Goal: Task Accomplishment & Management: Use online tool/utility

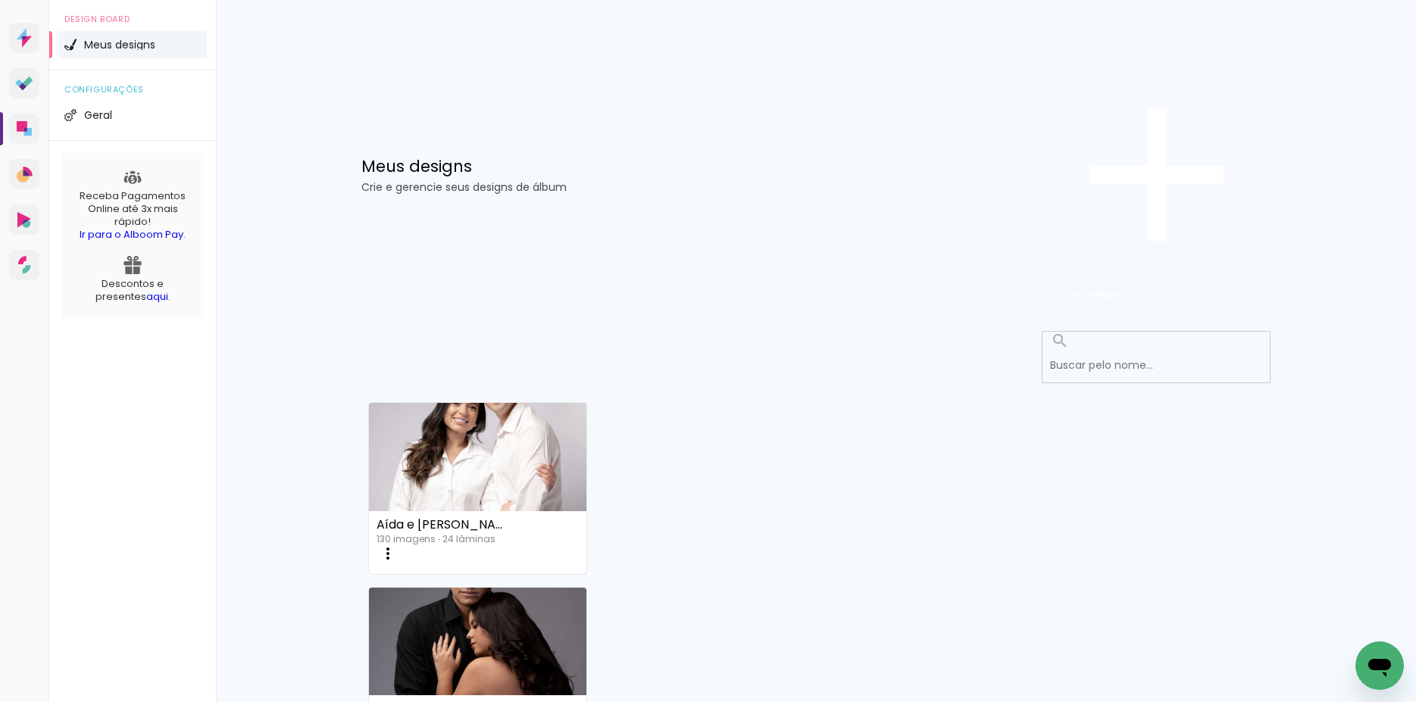
scroll to position [105, 0]
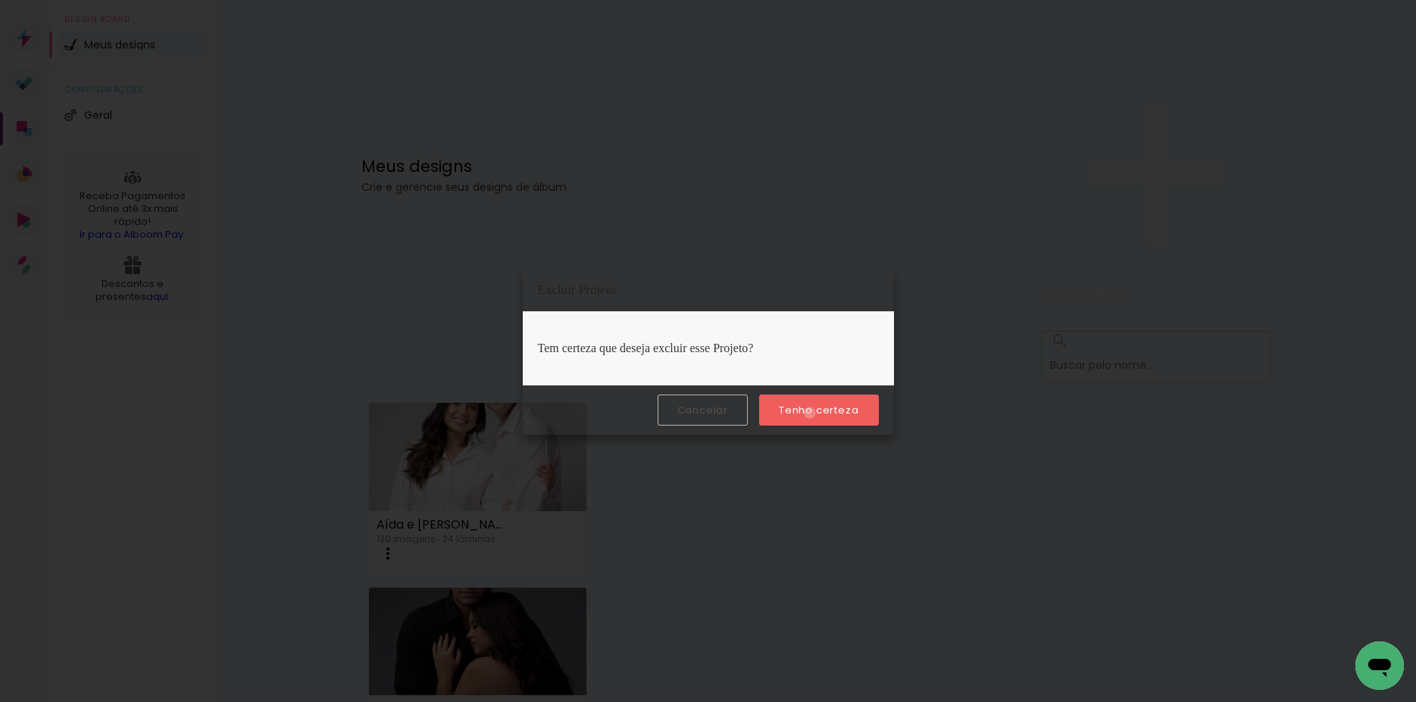
click at [0, 0] on slot "Tenho certeza" at bounding box center [0, 0] width 0 height 0
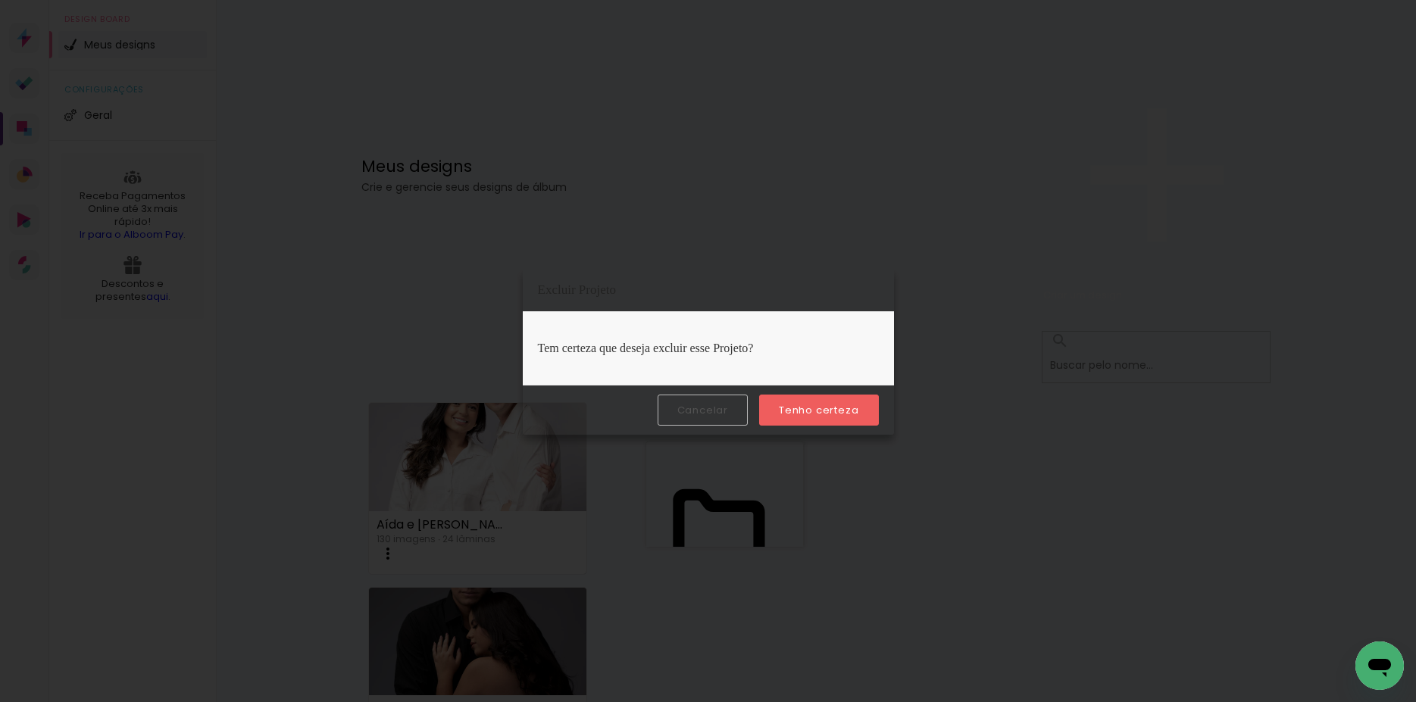
click at [0, 0] on slot "Tenho certeza" at bounding box center [0, 0] width 0 height 0
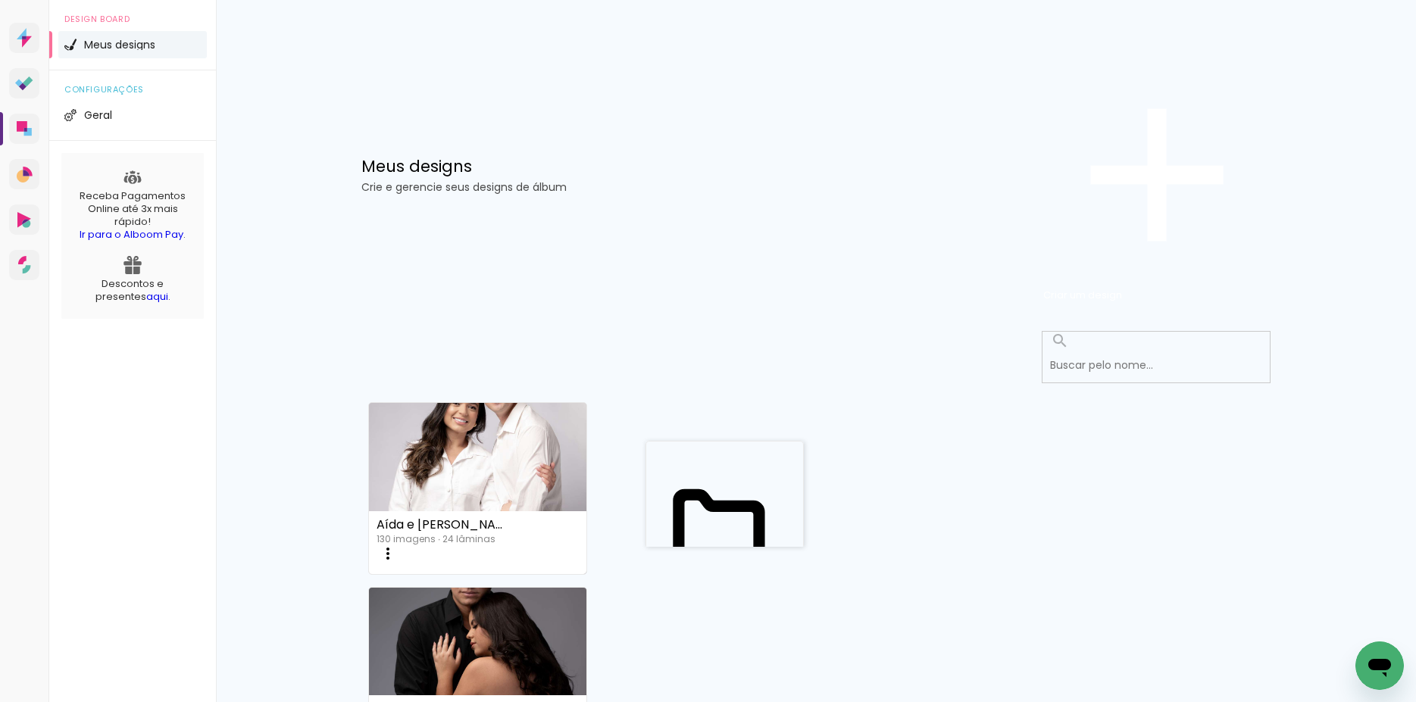
click at [1122, 288] on span "Criar um design" at bounding box center [1082, 295] width 79 height 14
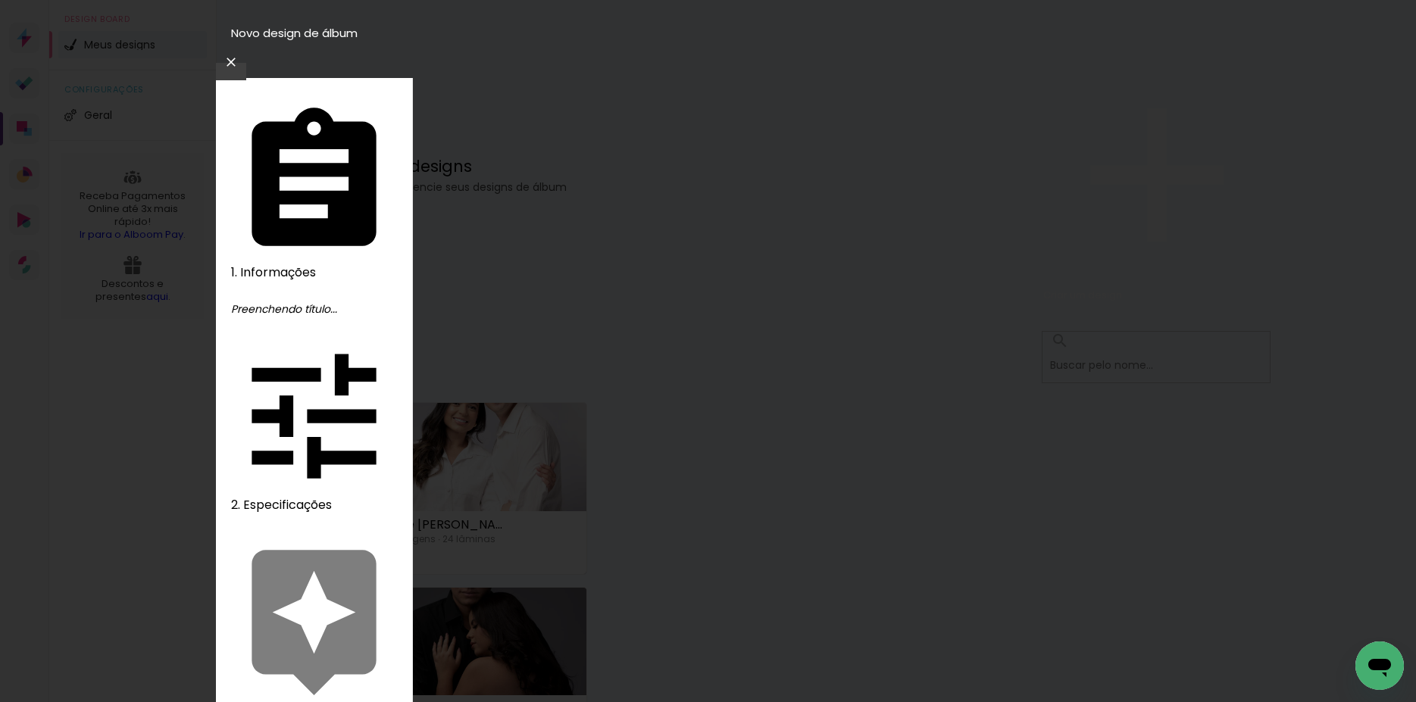
type input "Franciele e Gelson"
type paper-input "Franciele e Gelson"
click at [0, 0] on slot "Avançar" at bounding box center [0, 0] width 0 height 0
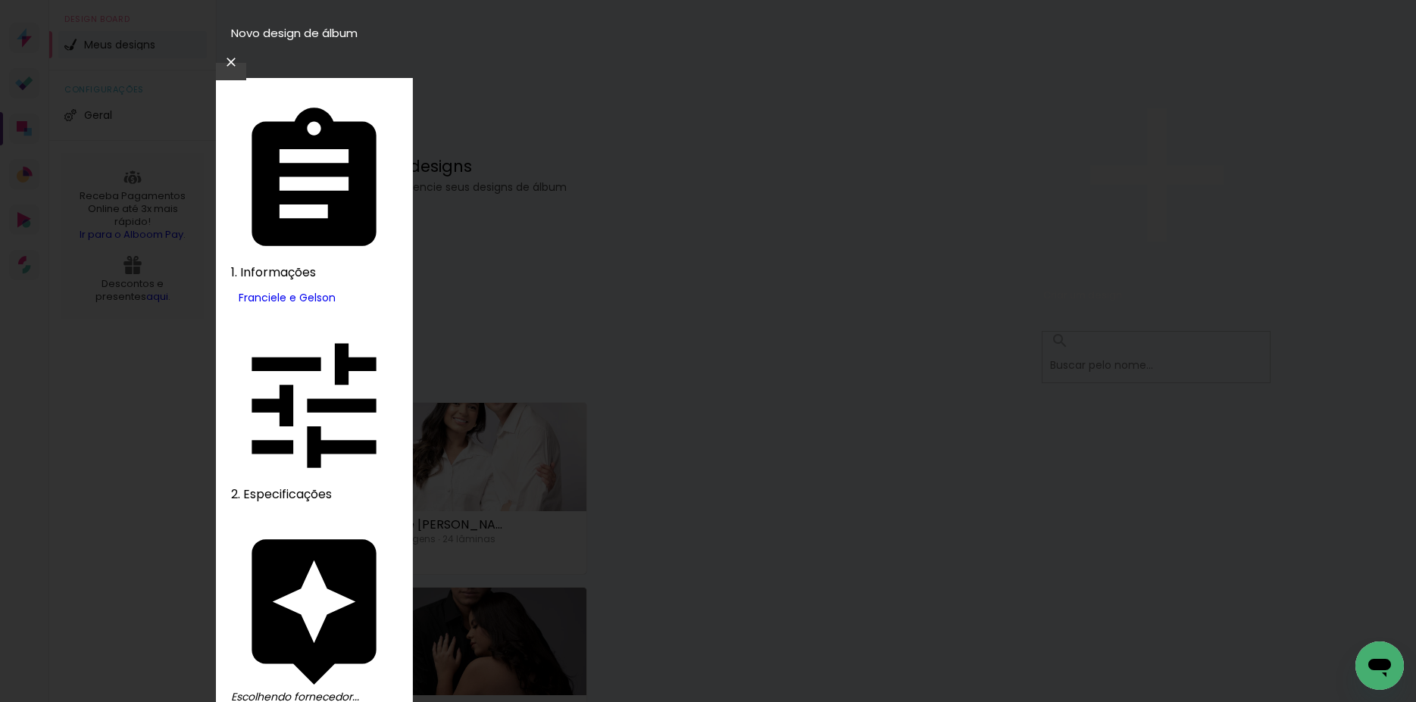
type input "inove"
type paper-input "inove"
click at [0, 0] on slot "Avançar" at bounding box center [0, 0] width 0 height 0
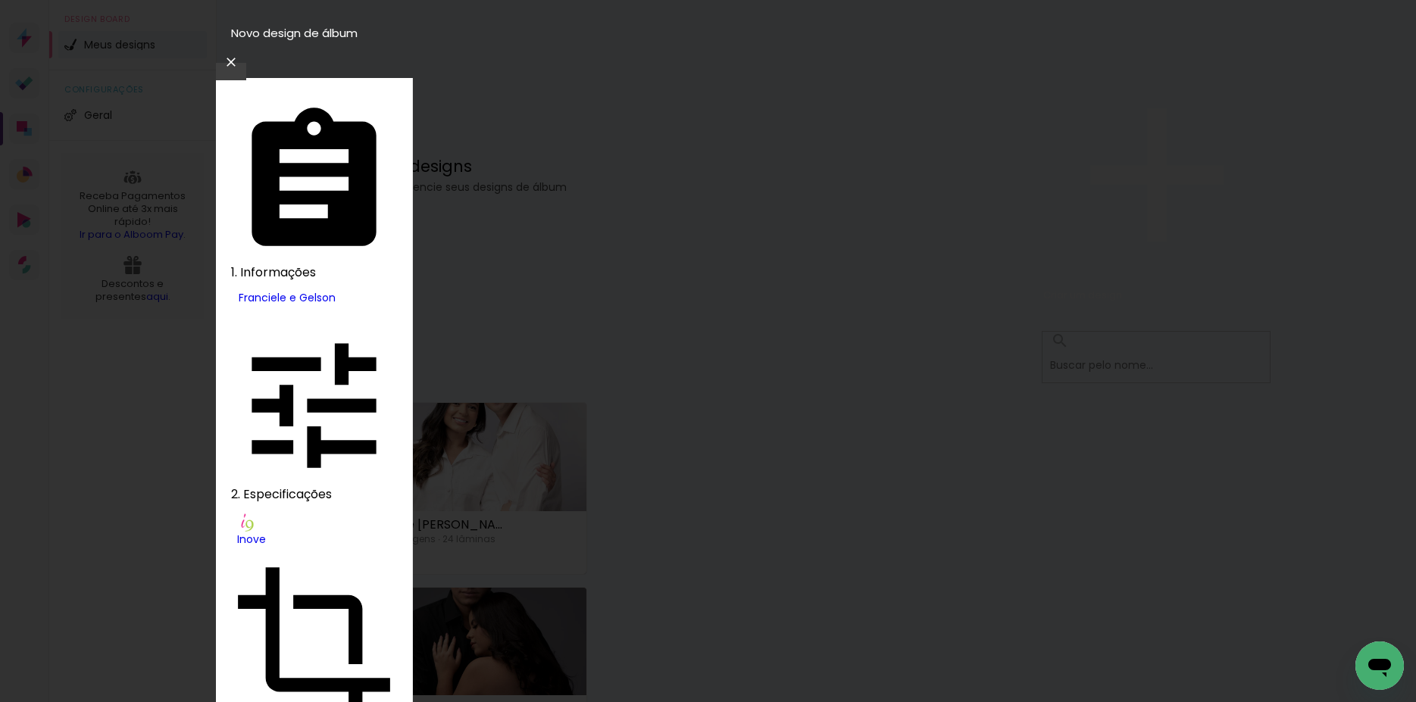
click at [0, 0] on slot "Avançar" at bounding box center [0, 0] width 0 height 0
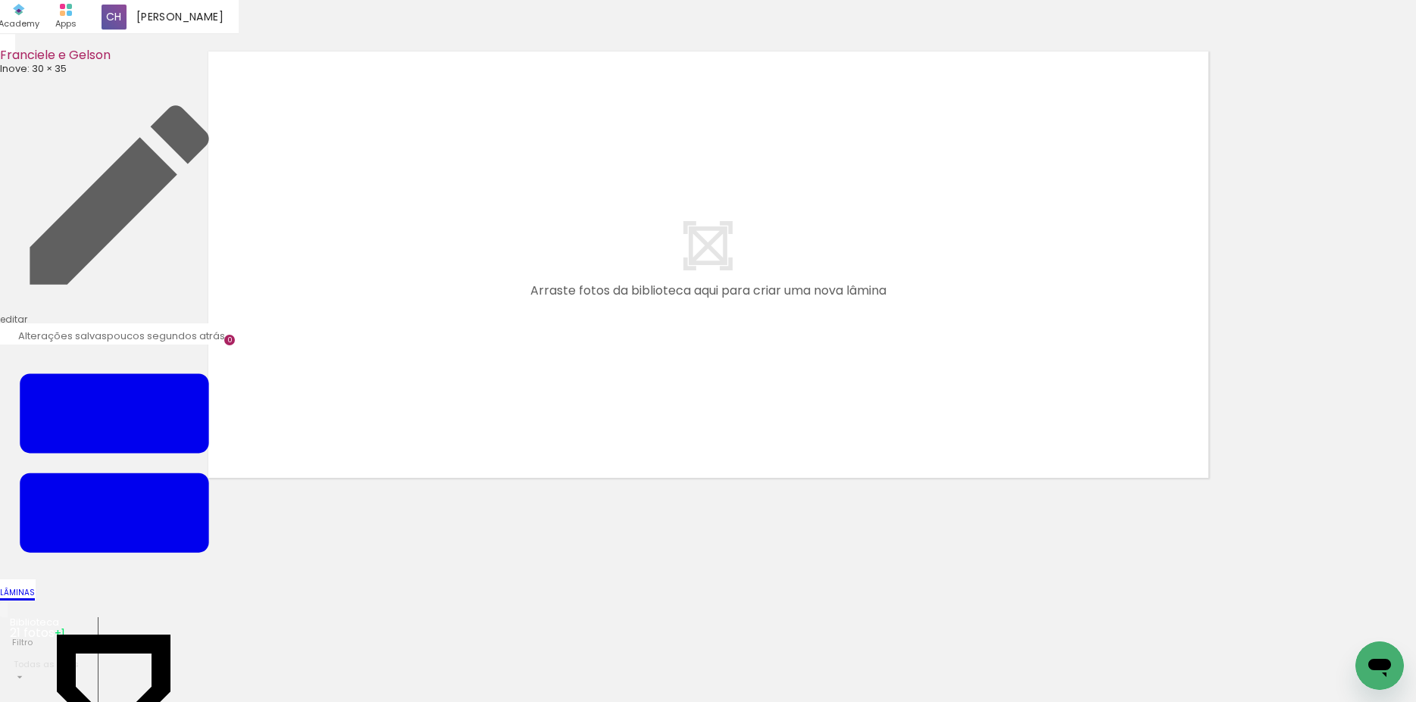
scroll to position [0, 495]
drag, startPoint x: 1190, startPoint y: 695, endPoint x: 24, endPoint y: 35, distance: 1339.5
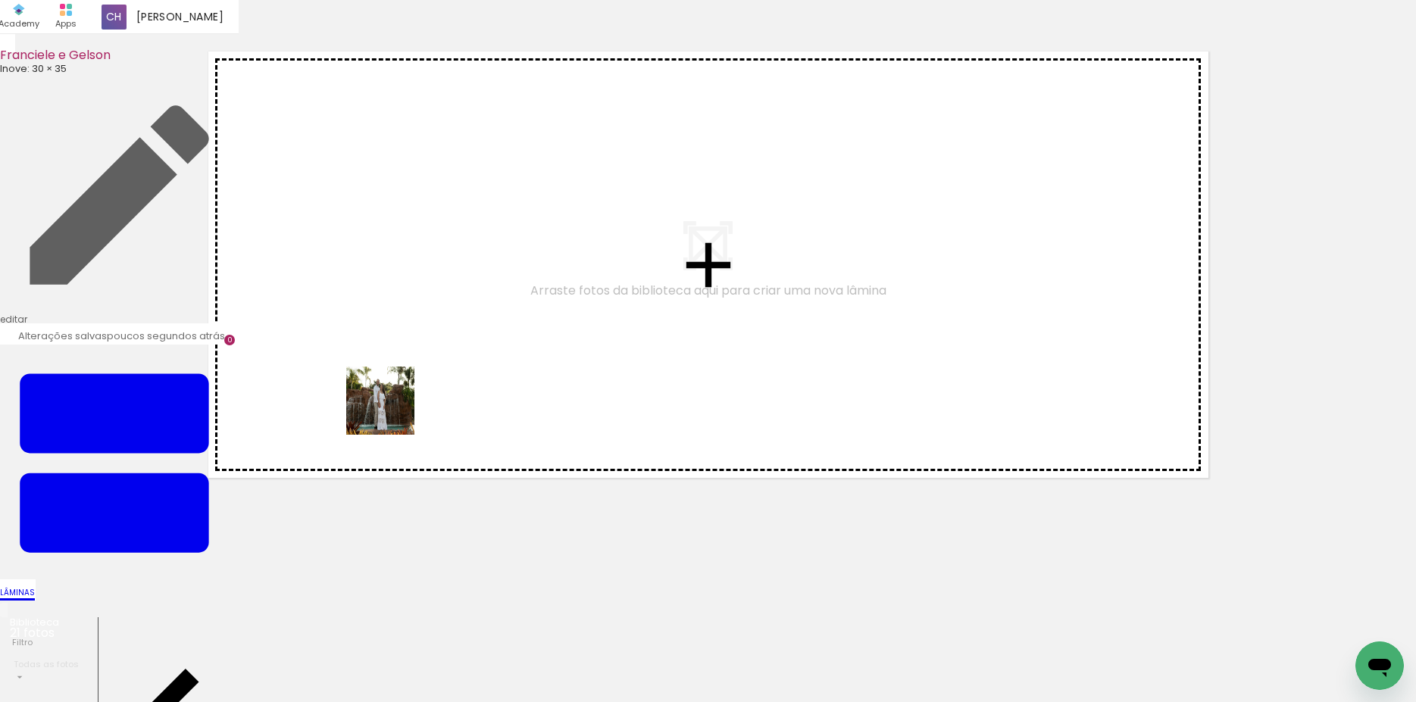
drag, startPoint x: 155, startPoint y: 664, endPoint x: 393, endPoint y: 409, distance: 348.3
click at [393, 409] on quentale-workspace at bounding box center [708, 351] width 1416 height 702
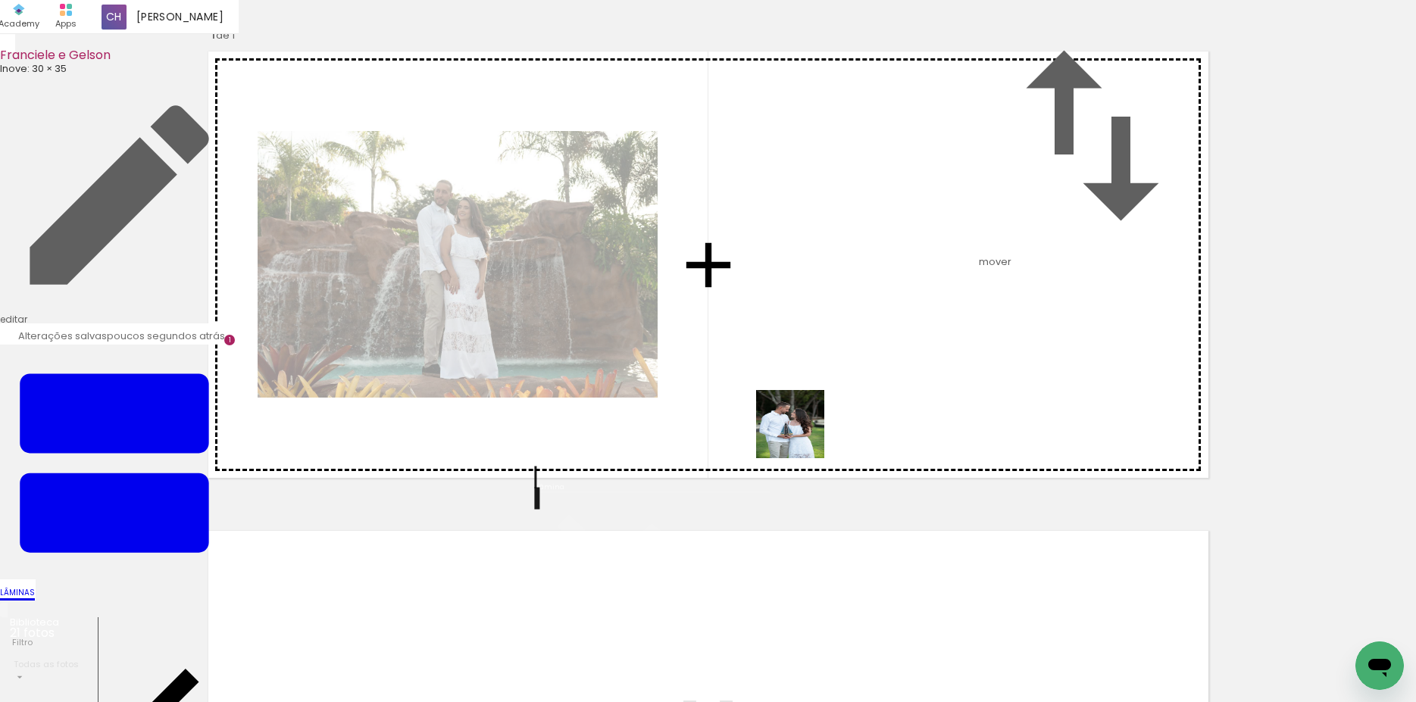
drag, startPoint x: 835, startPoint y: 664, endPoint x: 912, endPoint y: 578, distance: 115.9
click at [796, 422] on quentale-workspace at bounding box center [708, 351] width 1416 height 702
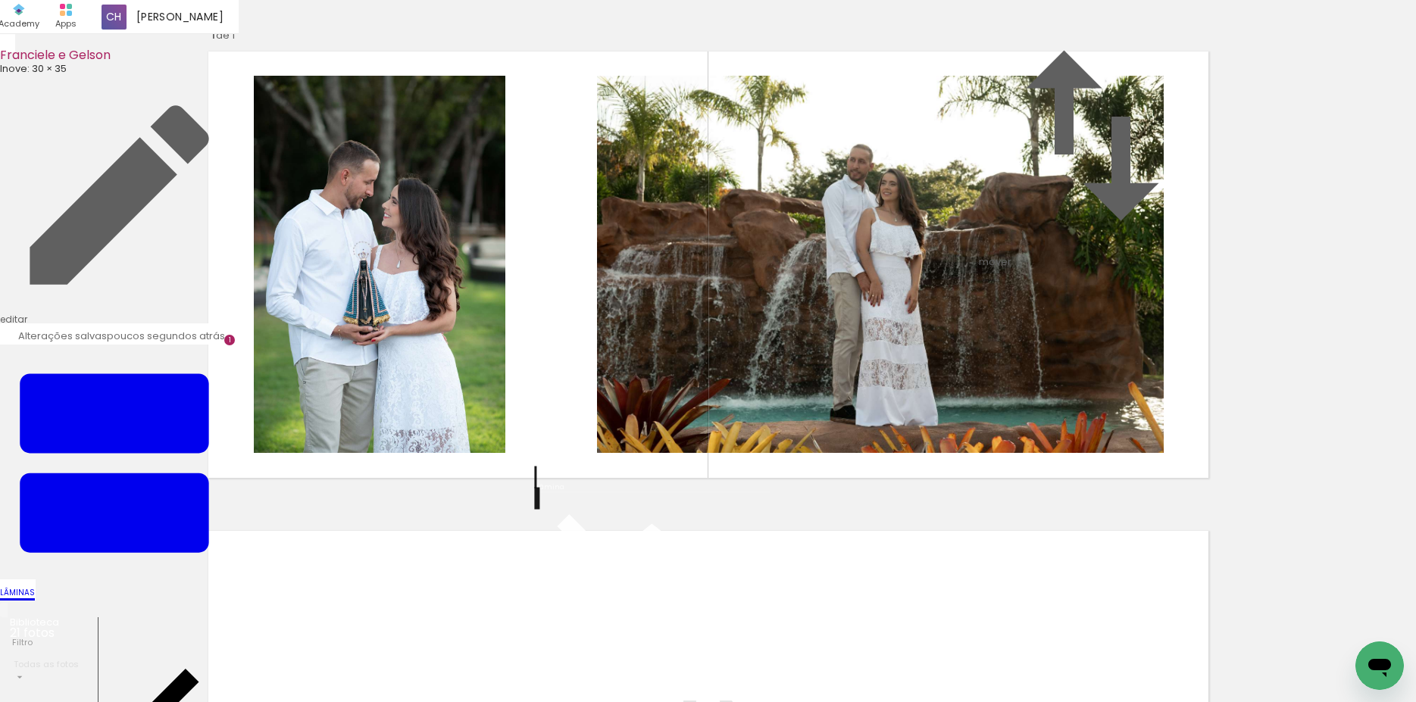
drag, startPoint x: 909, startPoint y: 667, endPoint x: 870, endPoint y: 383, distance: 286.8
click at [870, 387] on quentale-workspace at bounding box center [708, 351] width 1416 height 702
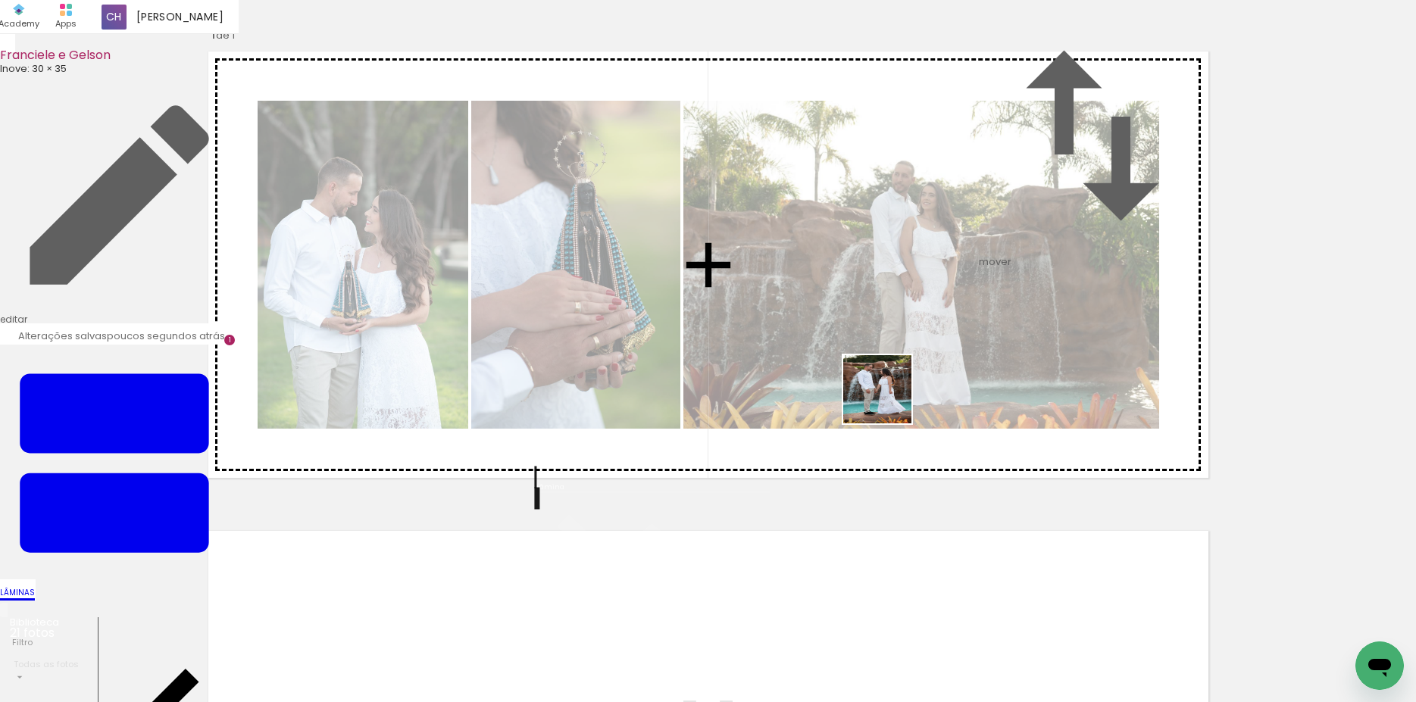
drag, startPoint x: 1001, startPoint y: 661, endPoint x: 887, endPoint y: 399, distance: 286.0
click at [887, 399] on quentale-workspace at bounding box center [708, 351] width 1416 height 702
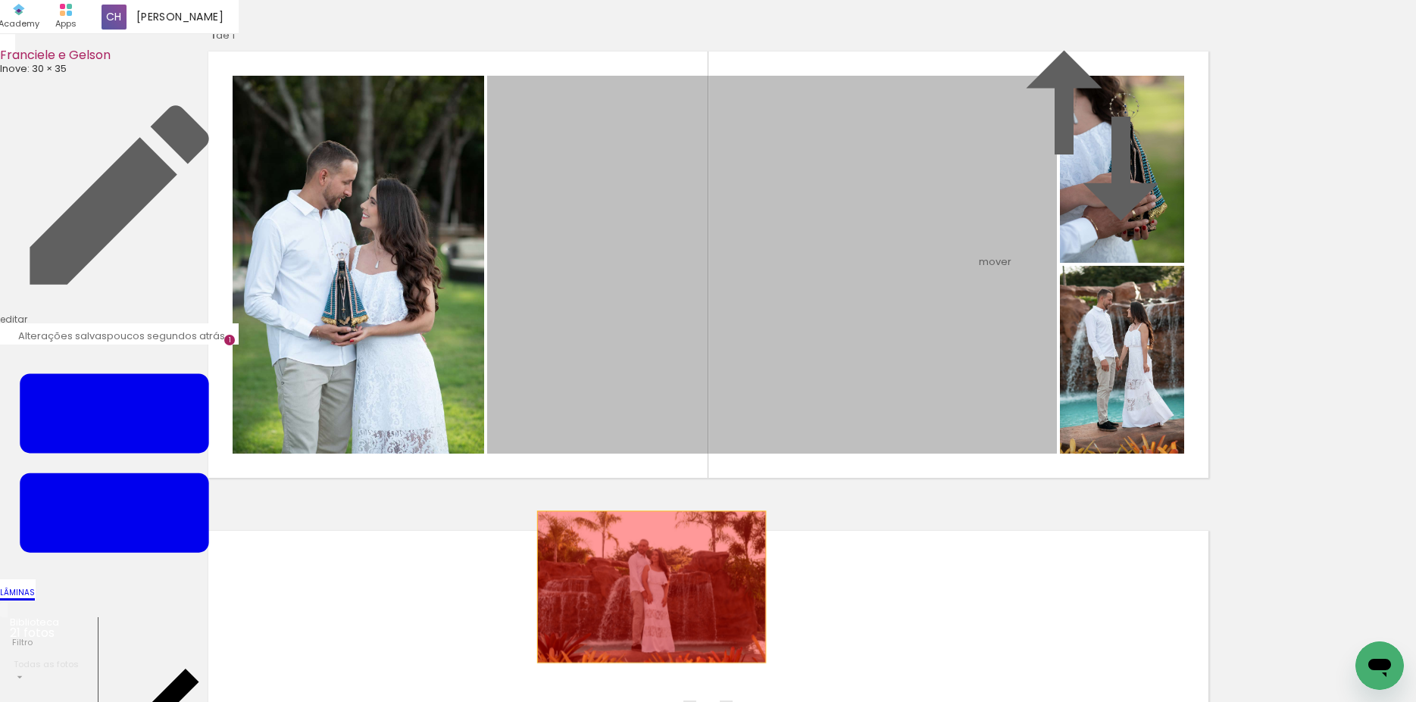
drag, startPoint x: 845, startPoint y: 304, endPoint x: 645, endPoint y: 664, distance: 412.0
click at [645, 664] on quentale-workspace at bounding box center [708, 351] width 1416 height 702
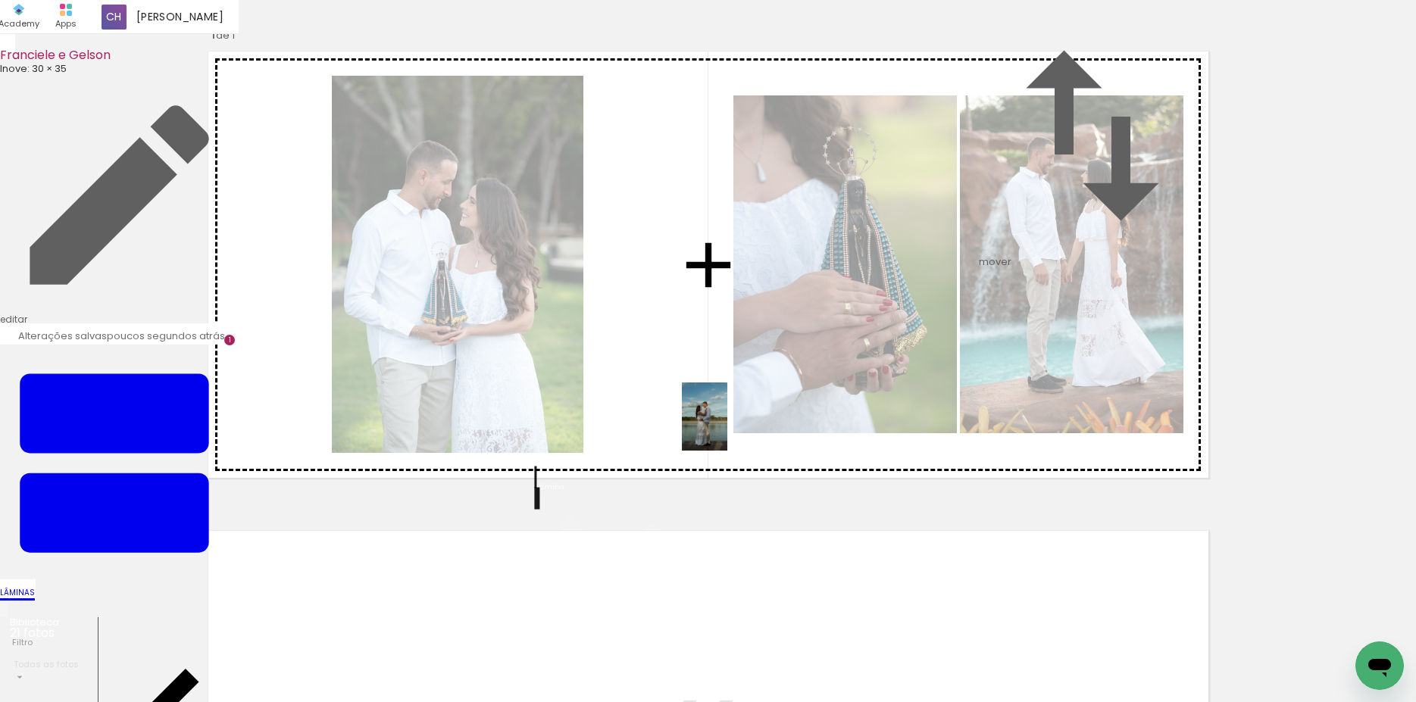
drag, startPoint x: 339, startPoint y: 645, endPoint x: 727, endPoint y: 428, distance: 444.2
click at [727, 428] on quentale-workspace at bounding box center [708, 351] width 1416 height 702
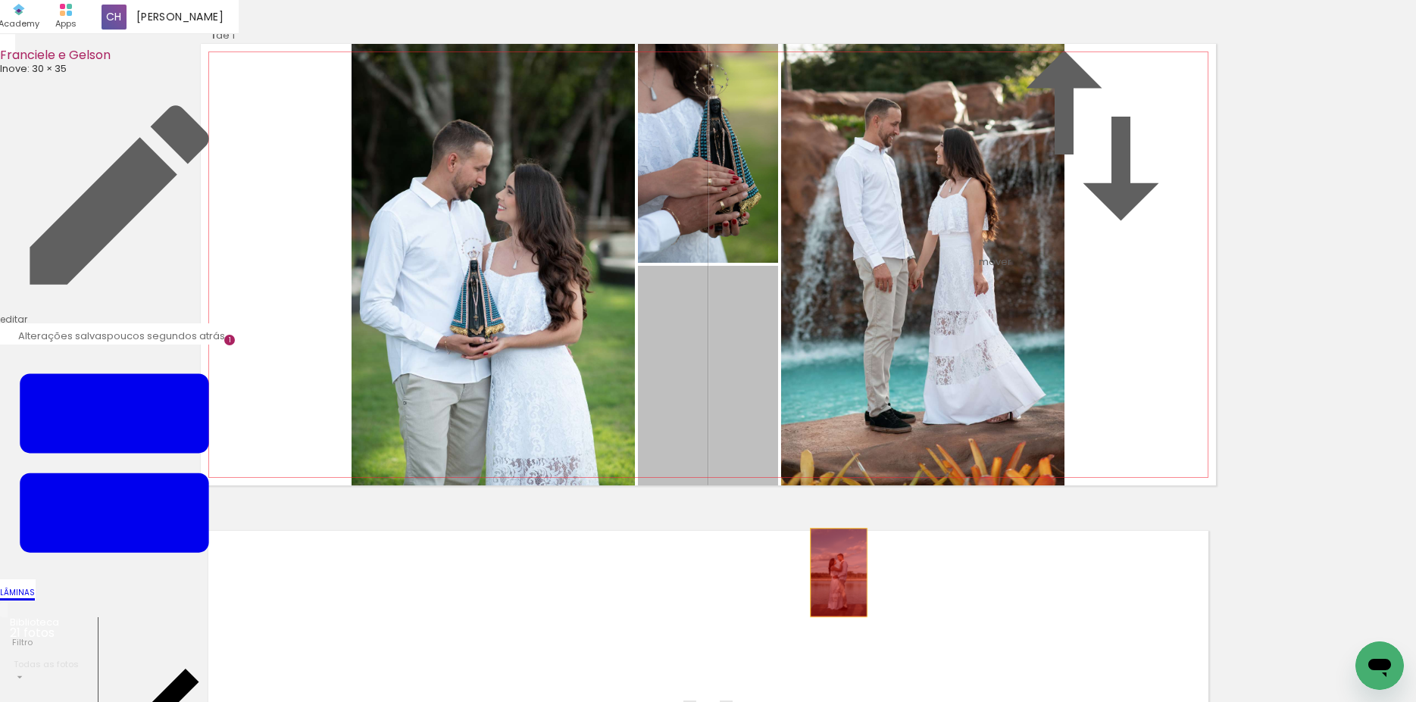
drag, startPoint x: 726, startPoint y: 407, endPoint x: 832, endPoint y: 649, distance: 264.3
click at [832, 649] on quentale-workspace at bounding box center [708, 351] width 1416 height 702
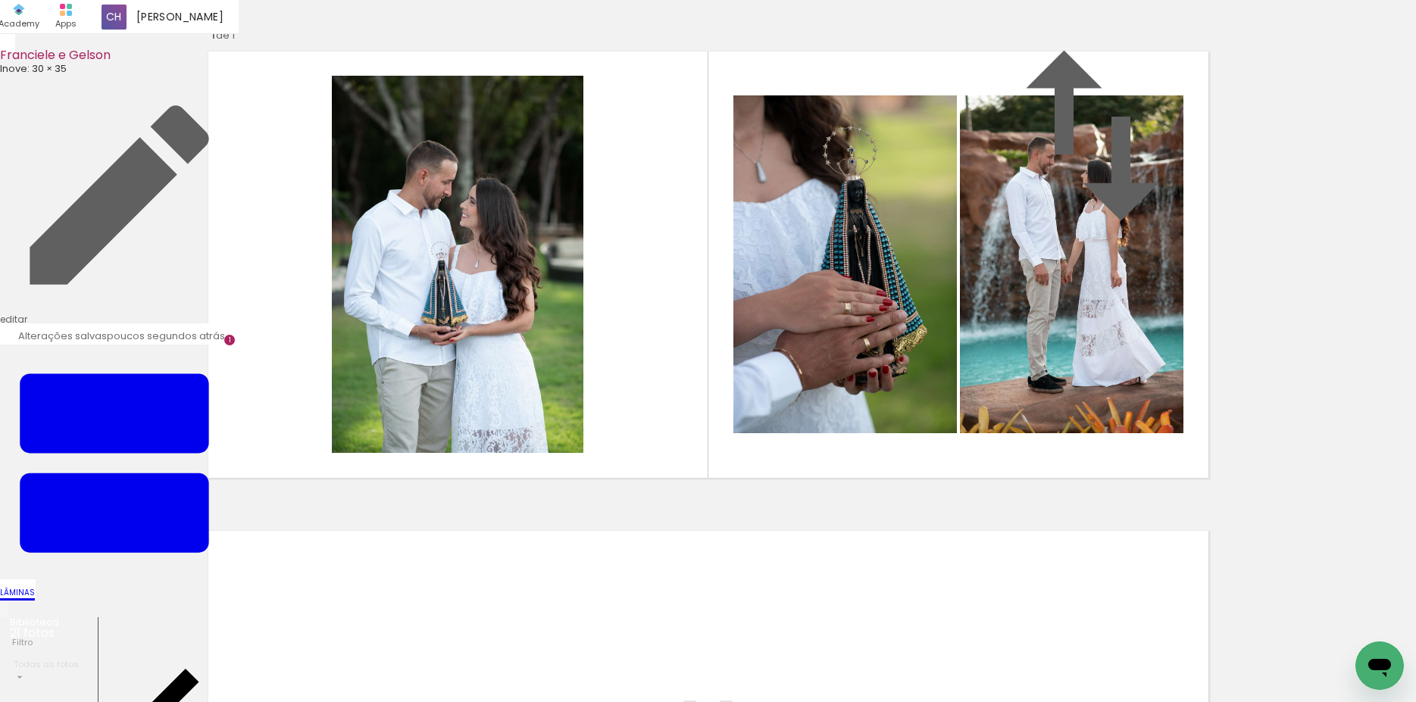
scroll to position [487, 0]
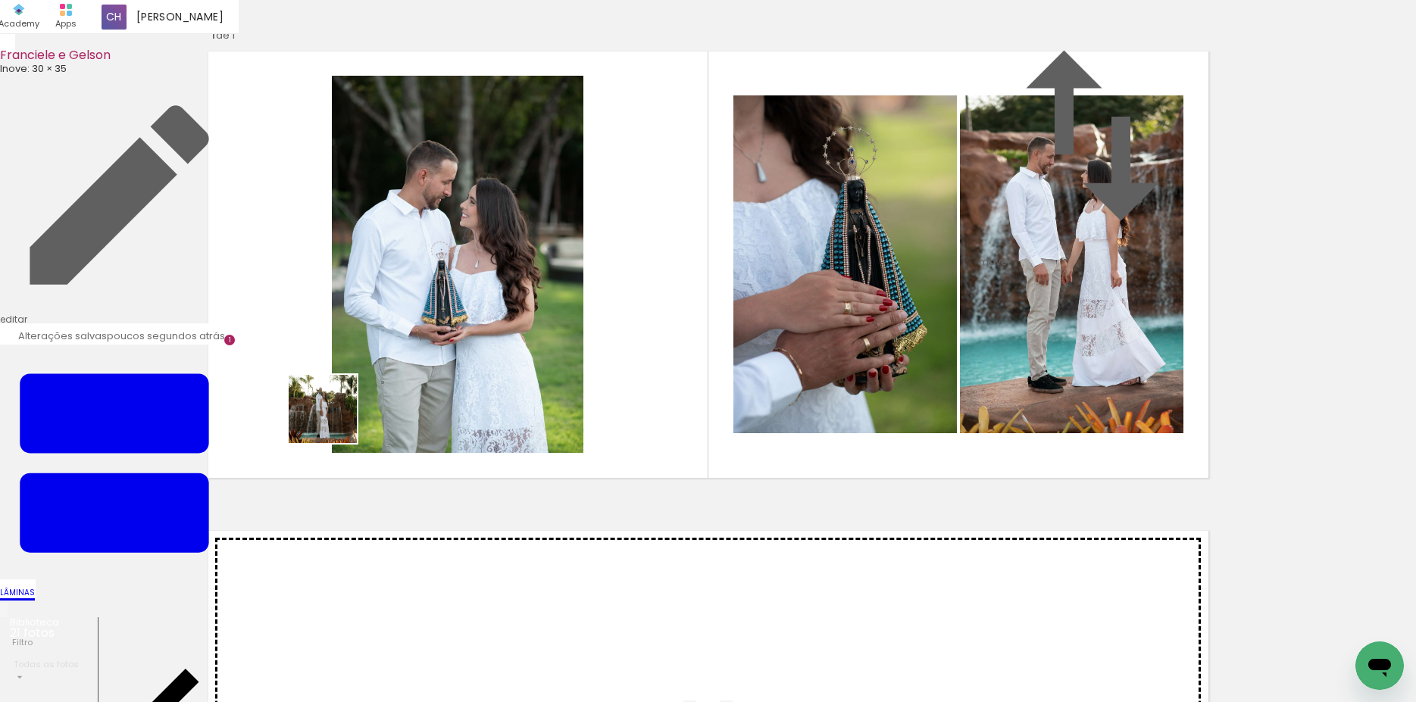
drag, startPoint x: 274, startPoint y: 490, endPoint x: 339, endPoint y: 542, distance: 83.0
click at [338, 414] on quentale-workspace at bounding box center [708, 351] width 1416 height 702
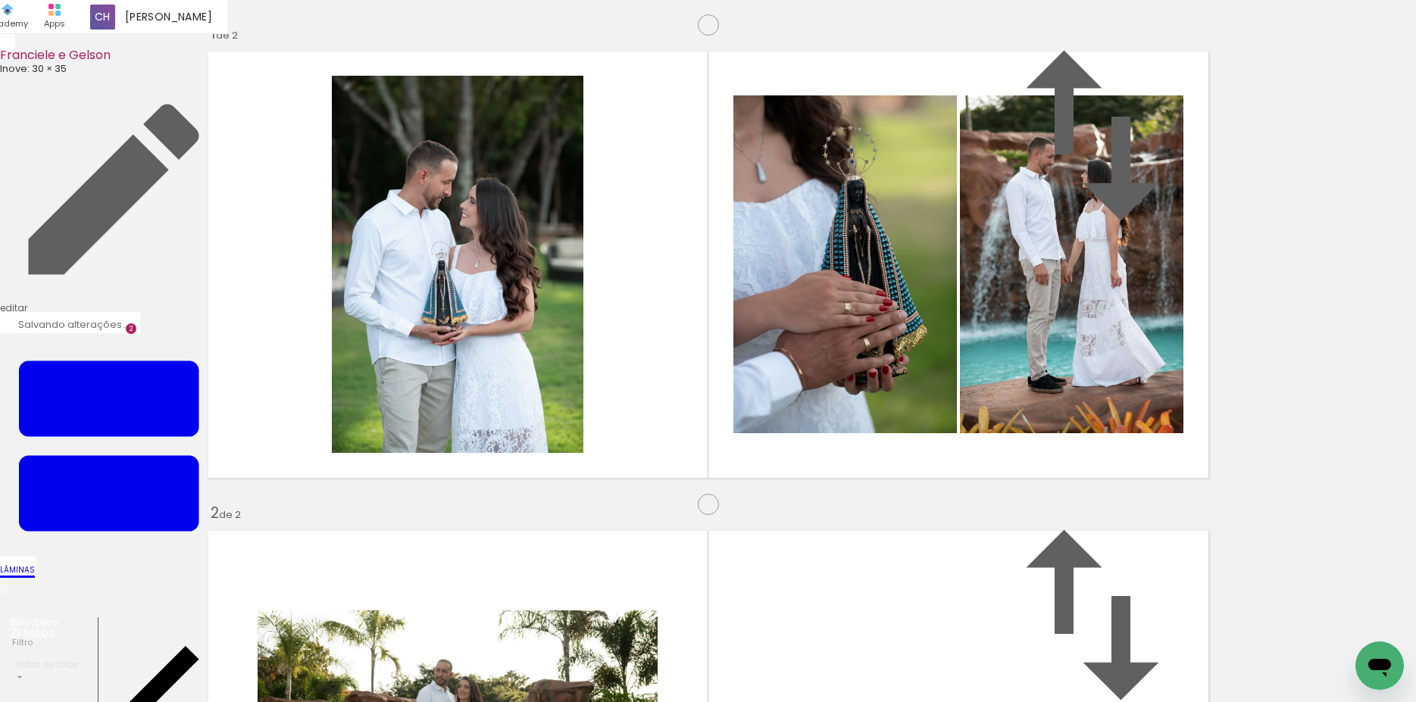
scroll to position [479, 0]
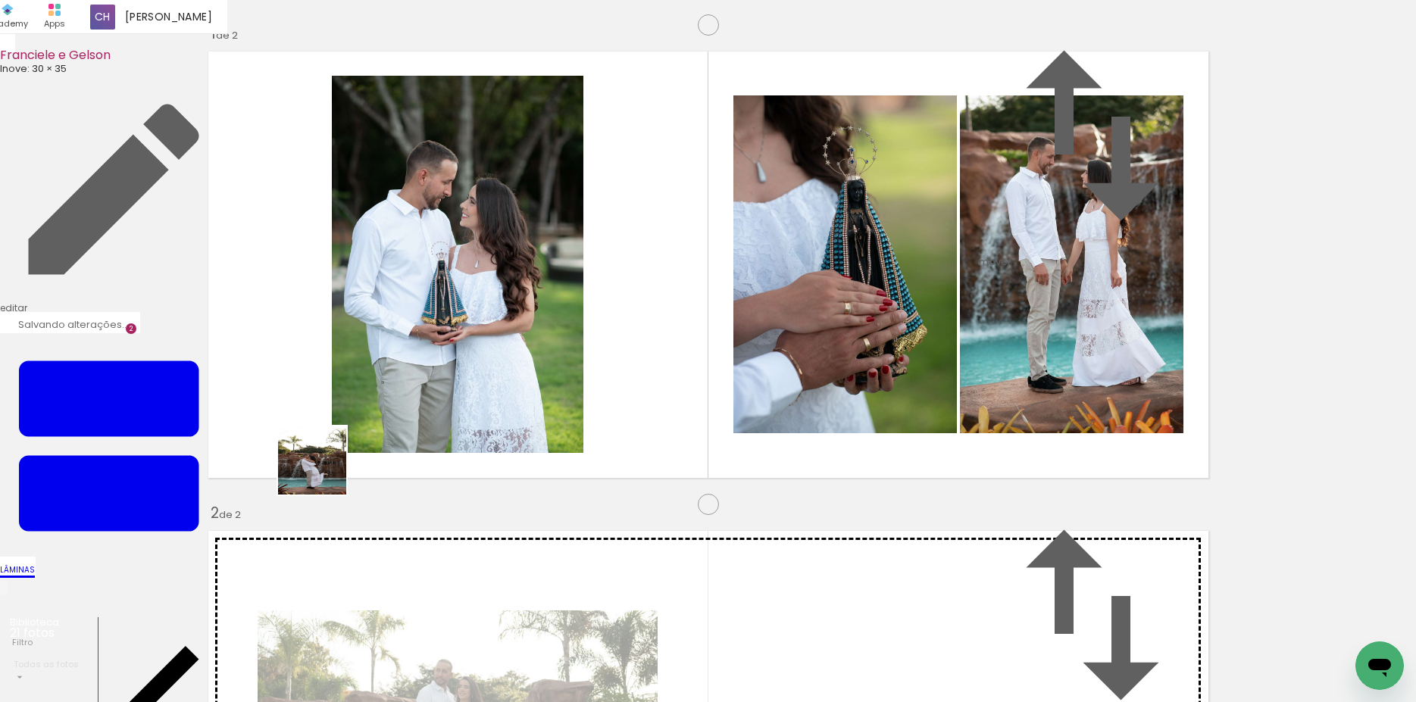
drag, startPoint x: 247, startPoint y: 642, endPoint x: 378, endPoint y: 548, distance: 161.7
click at [409, 324] on quentale-workspace at bounding box center [708, 351] width 1416 height 702
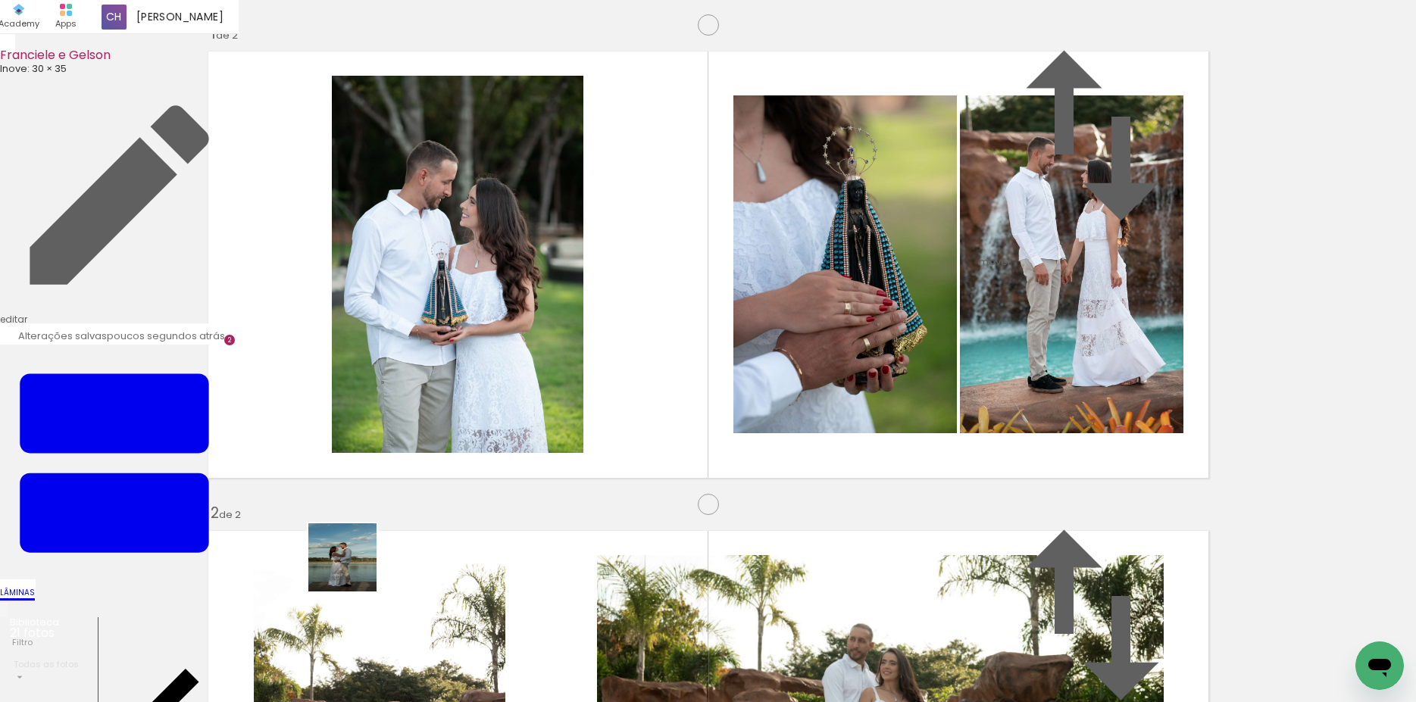
drag, startPoint x: 322, startPoint y: 654, endPoint x: 501, endPoint y: 217, distance: 472.5
click at [501, 217] on quentale-workspace at bounding box center [708, 351] width 1416 height 702
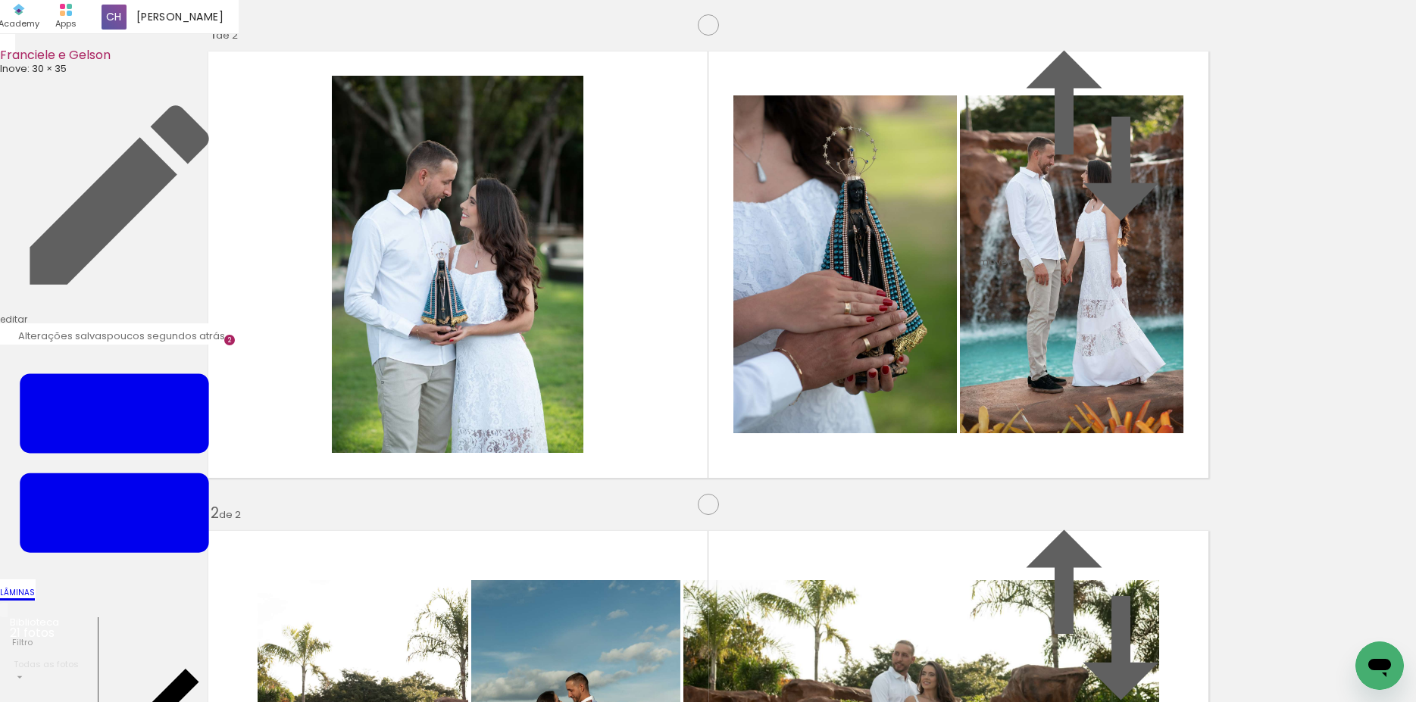
scroll to position [0, 495]
drag, startPoint x: 942, startPoint y: 692, endPoint x: 22, endPoint y: 42, distance: 1126.5
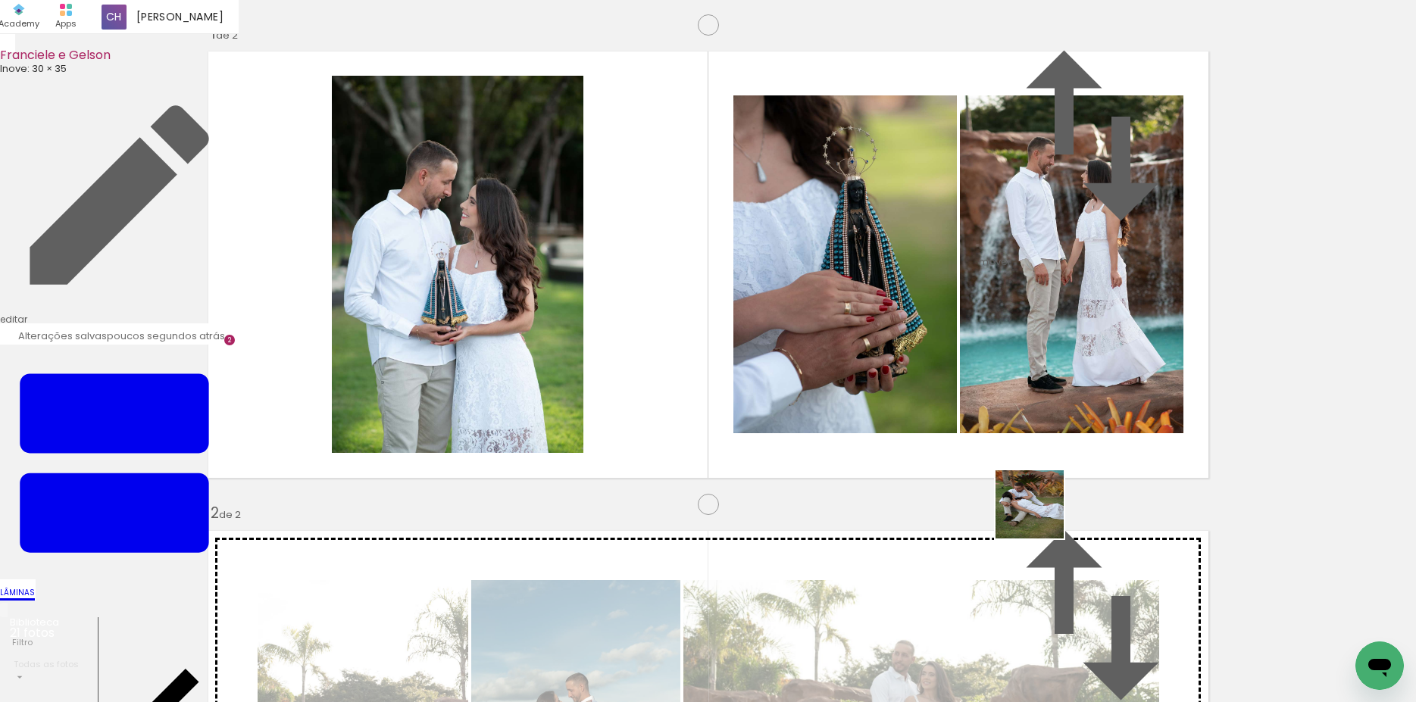
drag, startPoint x: 1103, startPoint y: 654, endPoint x: 870, endPoint y: 340, distance: 390.4
click at [870, 340] on quentale-workspace at bounding box center [708, 351] width 1416 height 702
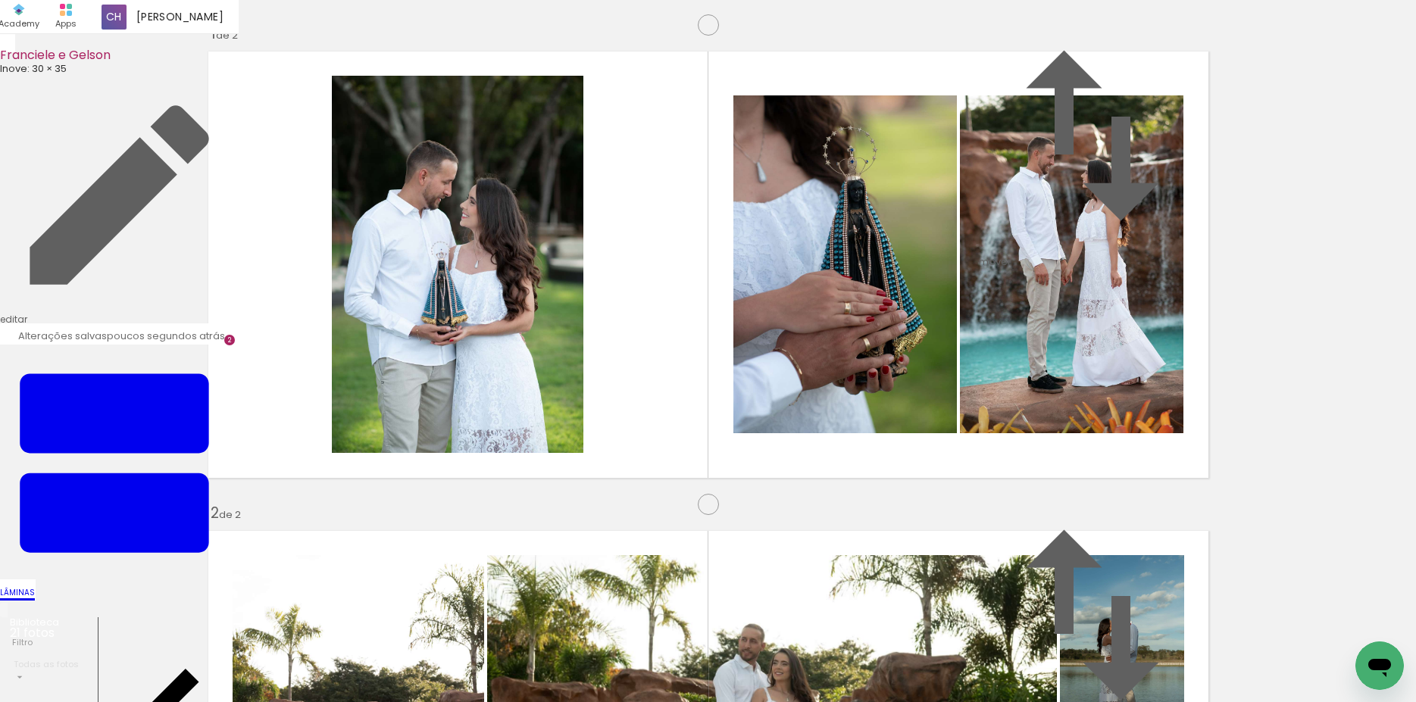
click at [949, 408] on quentale-workspace at bounding box center [708, 351] width 1416 height 702
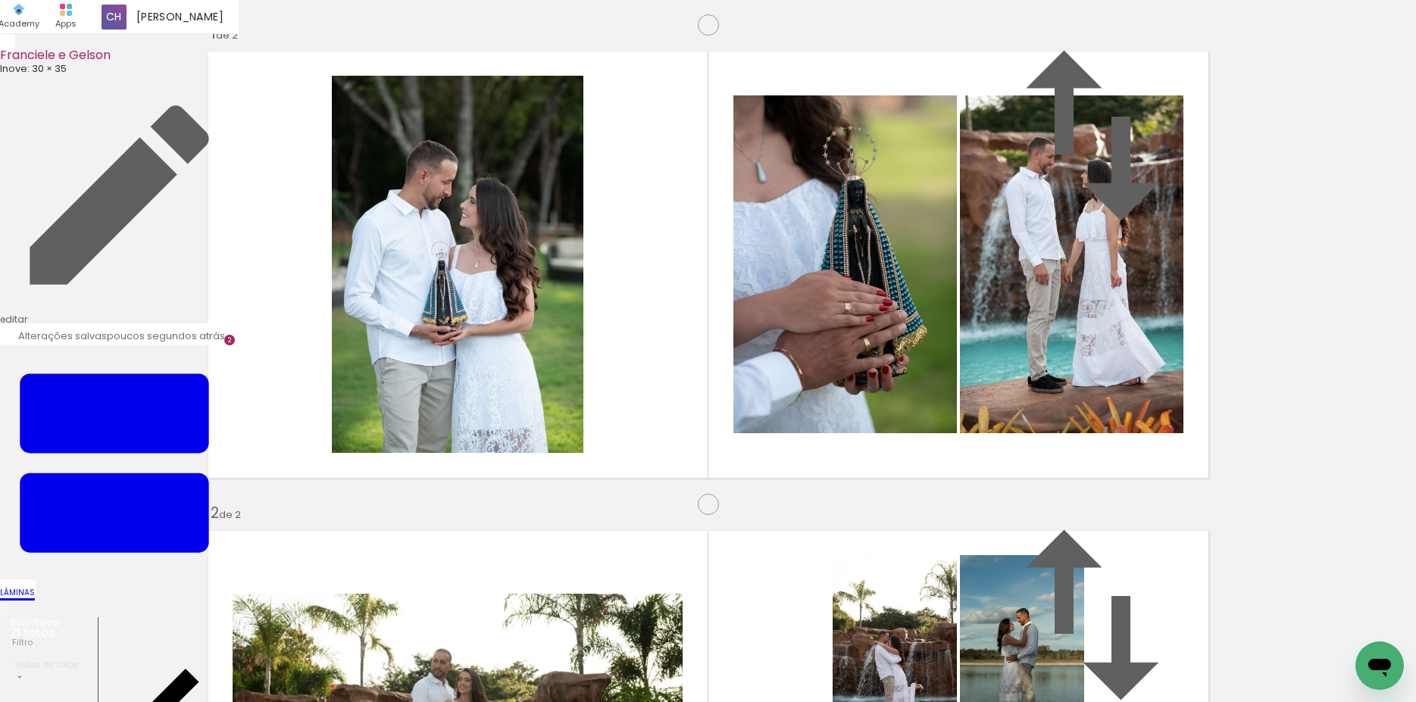
drag, startPoint x: 1263, startPoint y: 644, endPoint x: 944, endPoint y: 352, distance: 432.7
click at [954, 357] on quentale-workspace at bounding box center [708, 351] width 1416 height 702
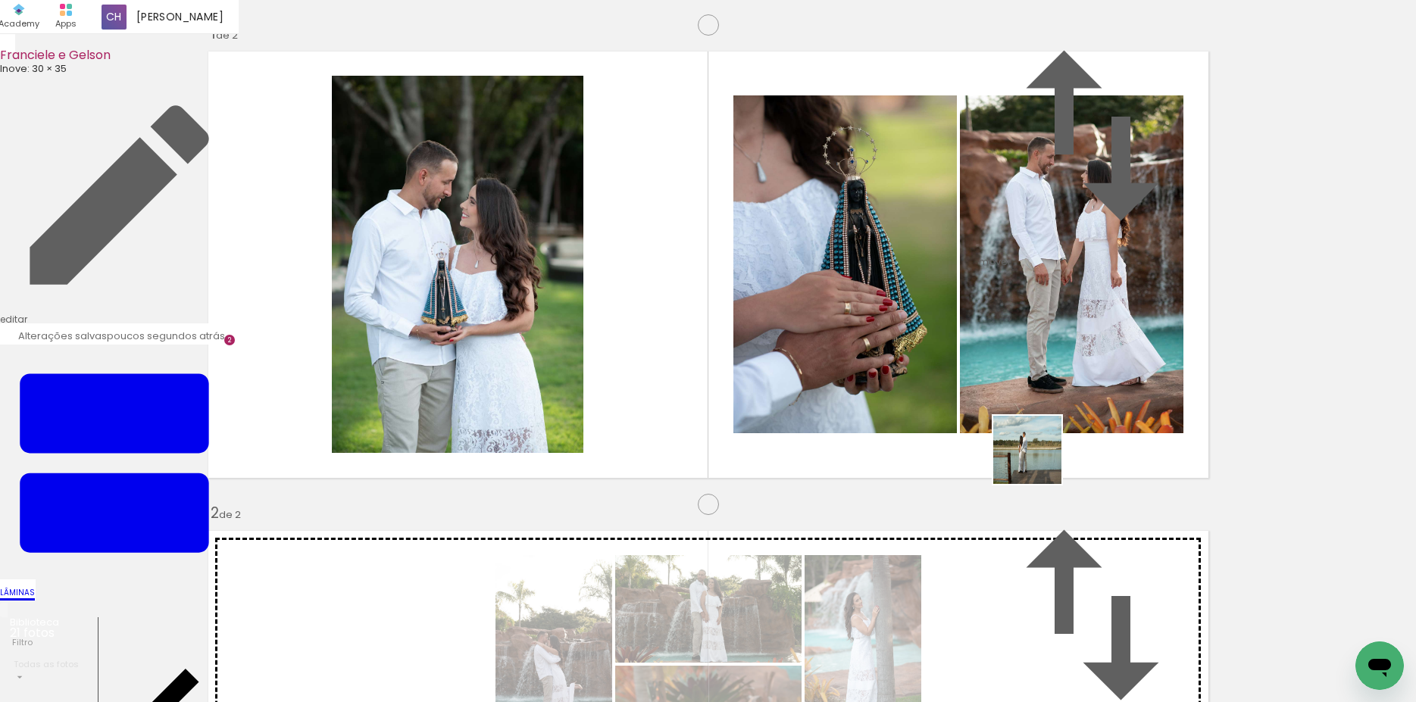
drag, startPoint x: 929, startPoint y: 664, endPoint x: 1067, endPoint y: 401, distance: 296.4
click at [1067, 401] on quentale-workspace at bounding box center [708, 351] width 1416 height 702
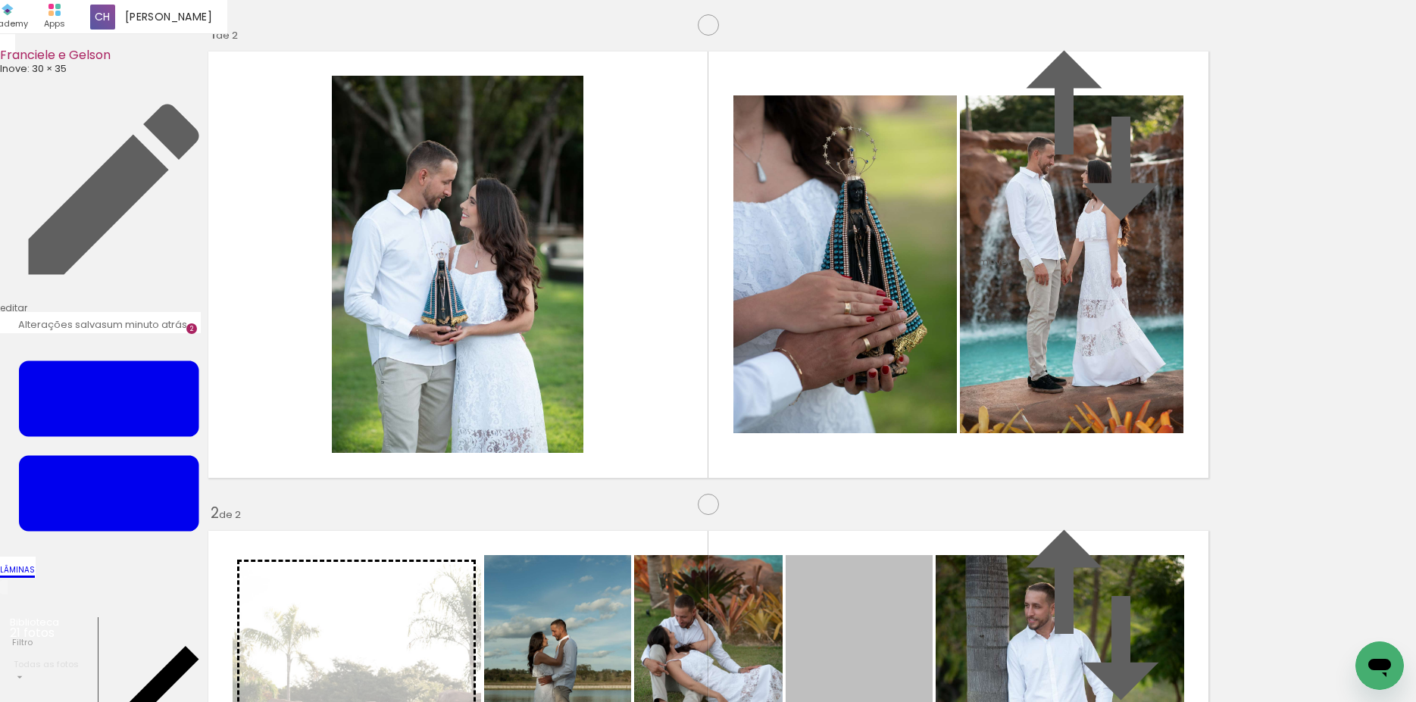
drag, startPoint x: 885, startPoint y: 302, endPoint x: 318, endPoint y: 390, distance: 574.1
click at [0, 0] on slot at bounding box center [0, 0] width 0 height 0
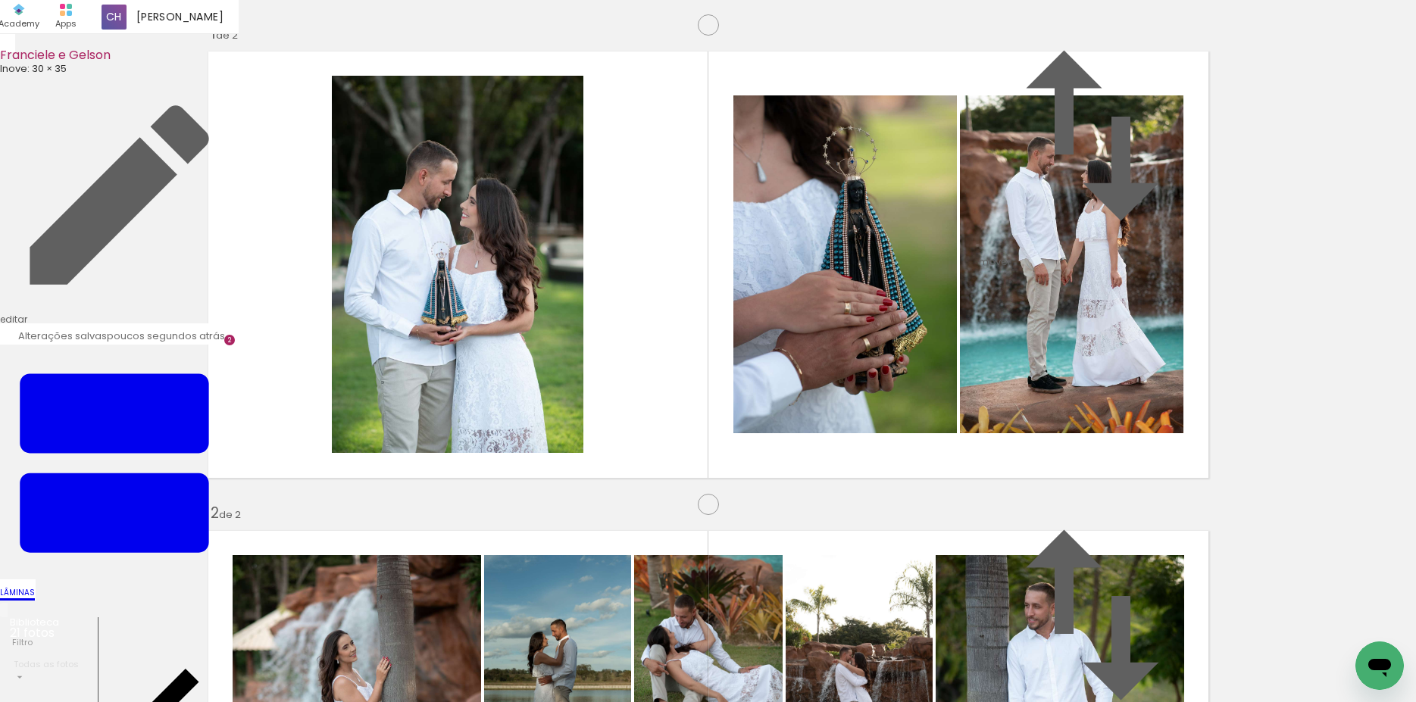
type paper-slider "118"
drag, startPoint x: 790, startPoint y: 472, endPoint x: 802, endPoint y: 470, distance: 12.2
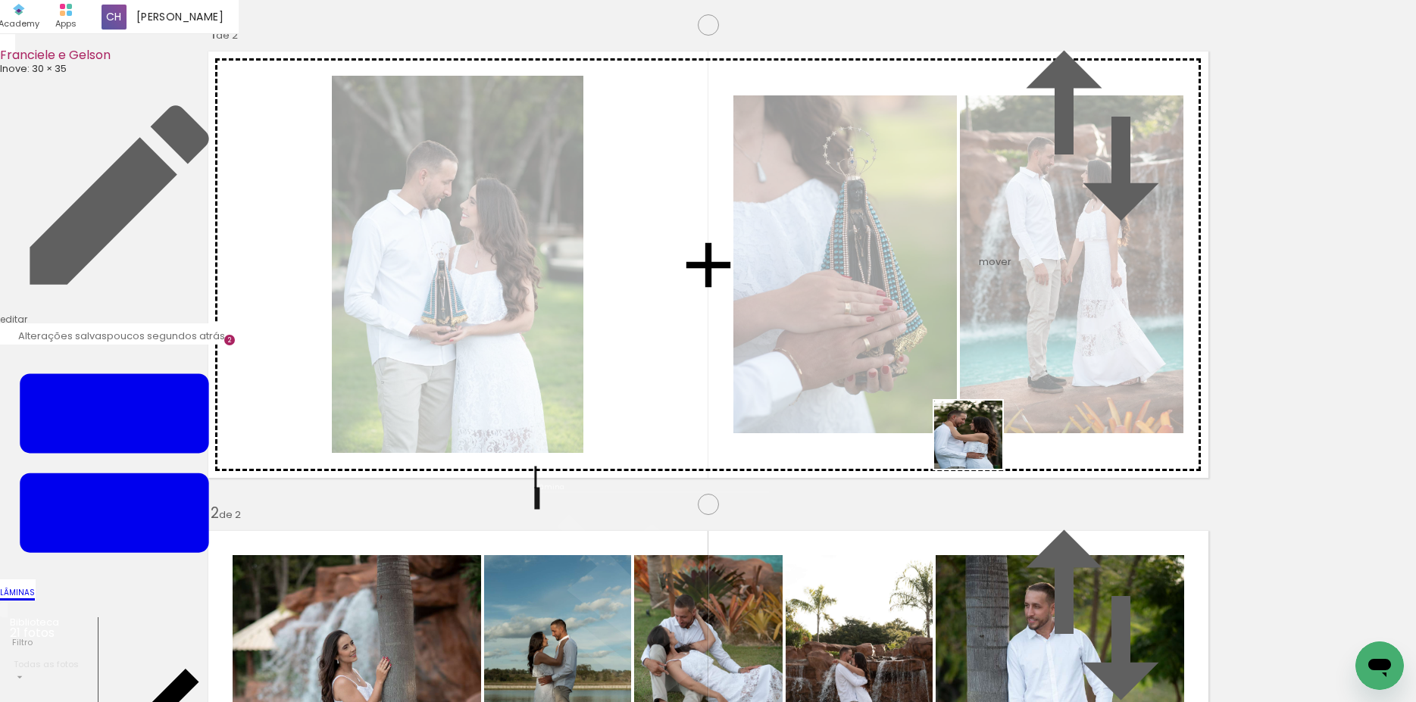
drag, startPoint x: 982, startPoint y: 461, endPoint x: 974, endPoint y: 423, distance: 38.6
click at [974, 423] on quentale-workspace at bounding box center [708, 351] width 1416 height 702
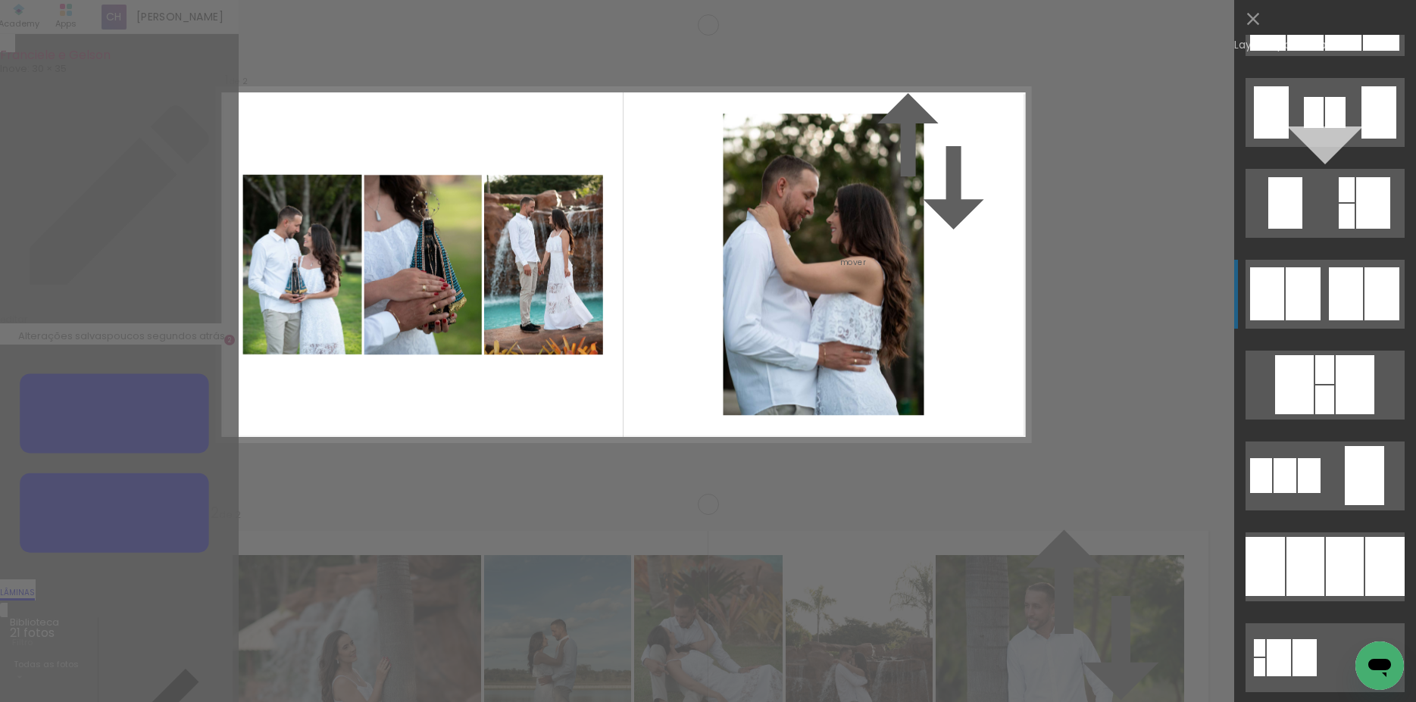
scroll to position [1254, 0]
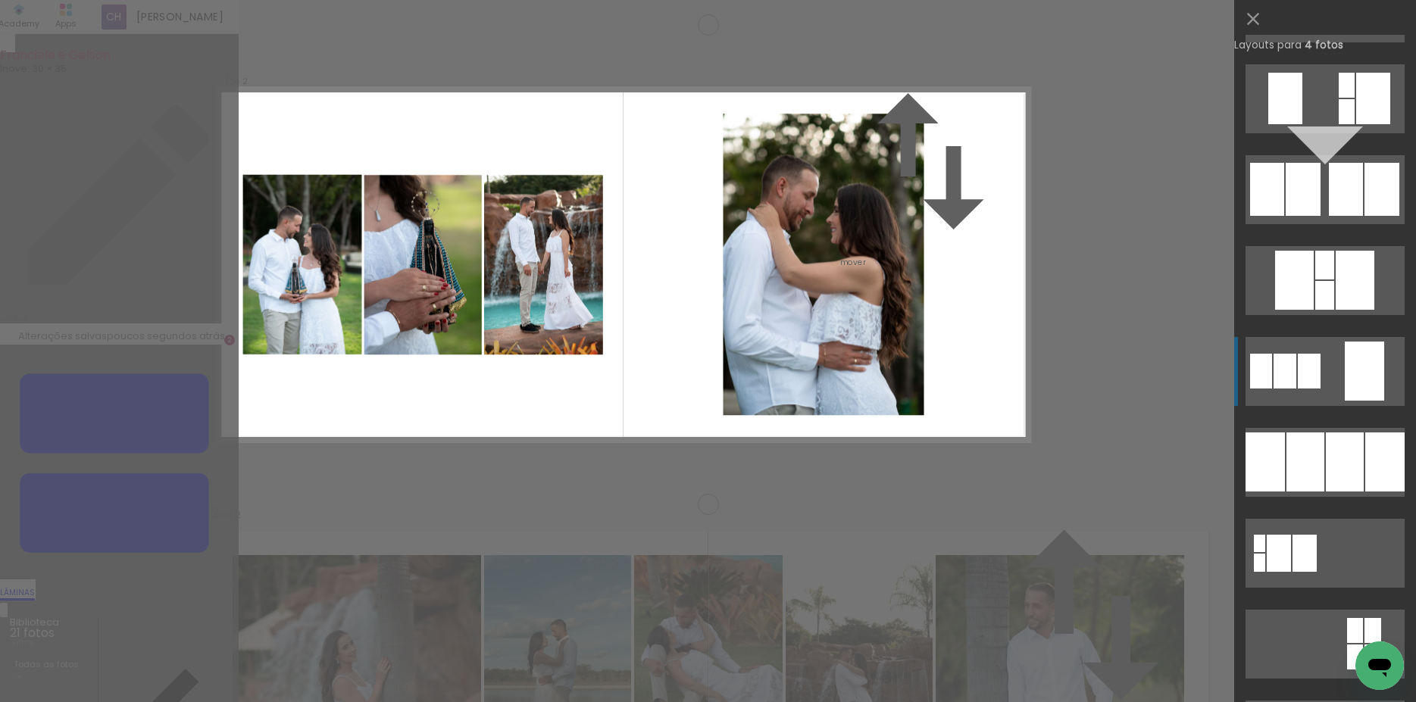
click at [1312, 380] on div at bounding box center [1309, 371] width 23 height 35
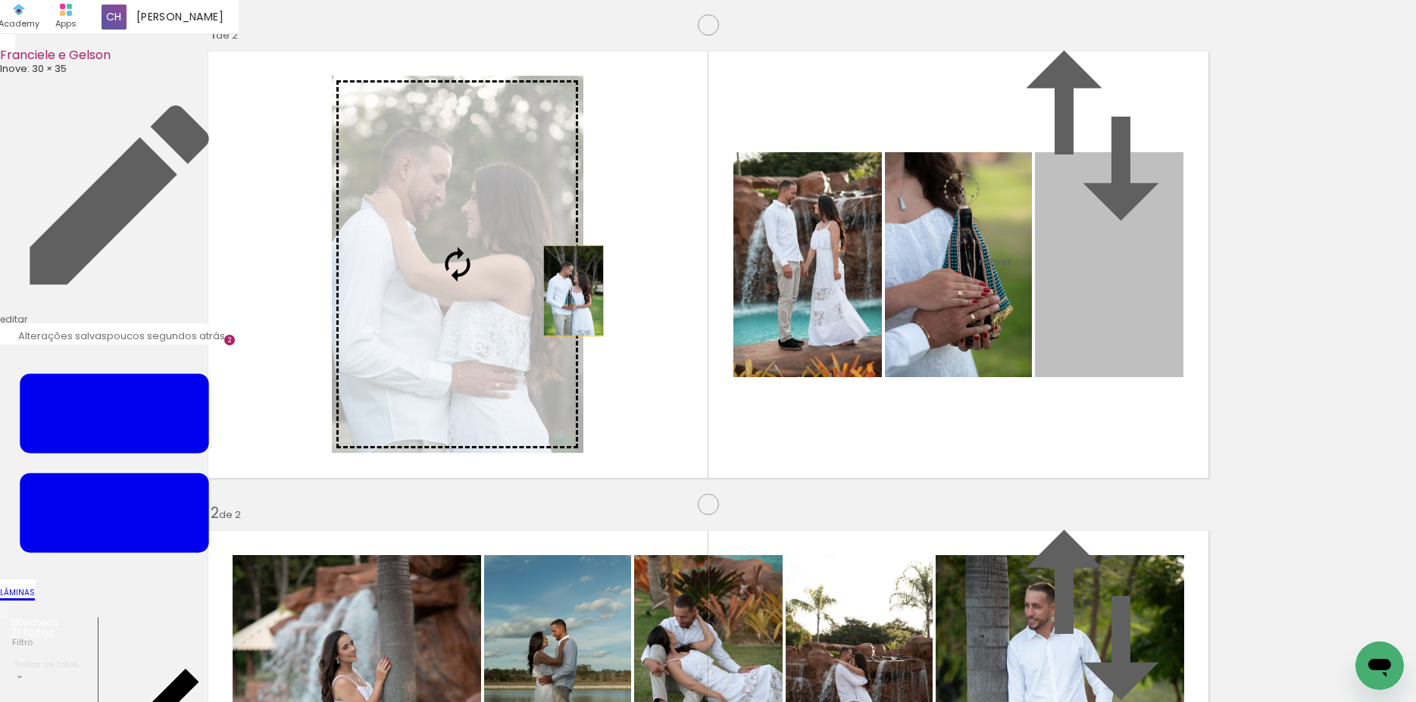
drag, startPoint x: 706, startPoint y: 370, endPoint x: 451, endPoint y: 368, distance: 255.3
click at [0, 0] on slot at bounding box center [0, 0] width 0 height 0
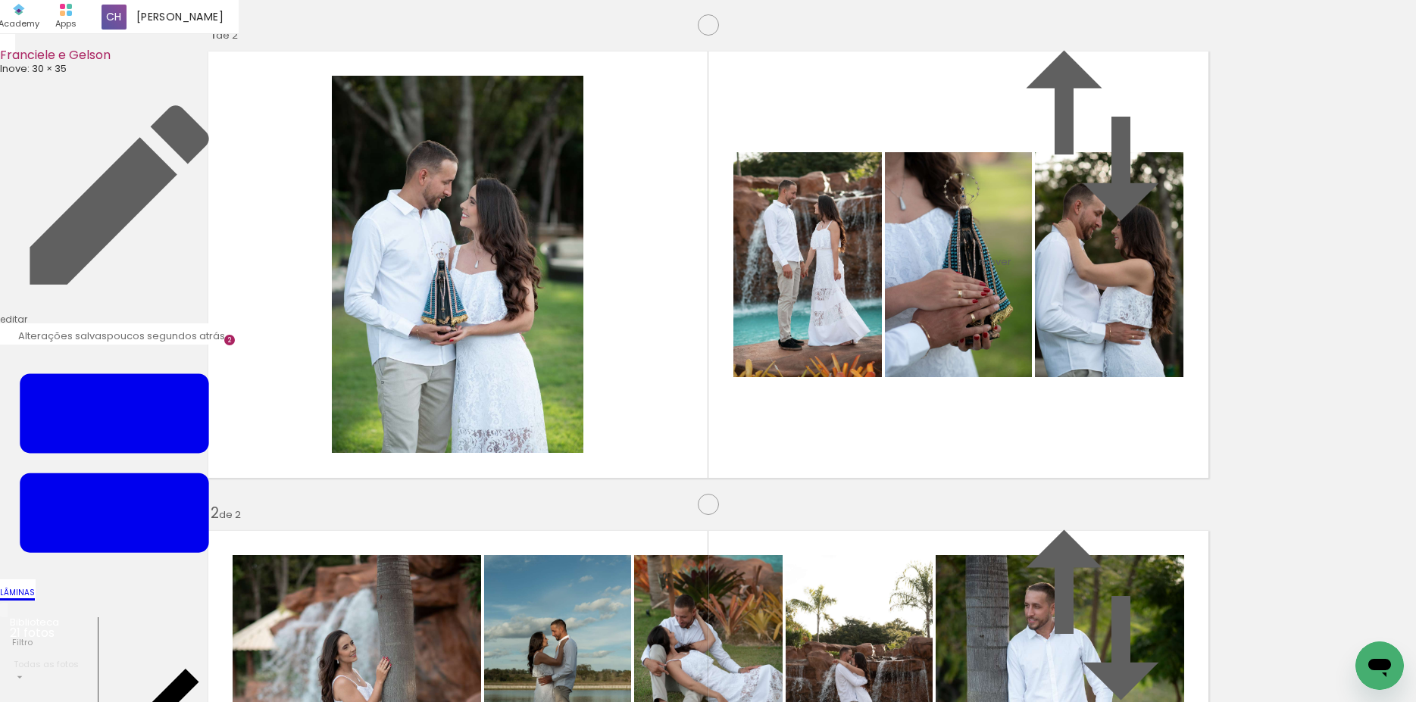
scroll to position [0, 142]
drag, startPoint x: 615, startPoint y: 668, endPoint x: 461, endPoint y: 409, distance: 301.6
click at [461, 409] on quentale-workspace at bounding box center [708, 351] width 1416 height 702
drag, startPoint x: 1198, startPoint y: 654, endPoint x: 579, endPoint y: 350, distance: 690.4
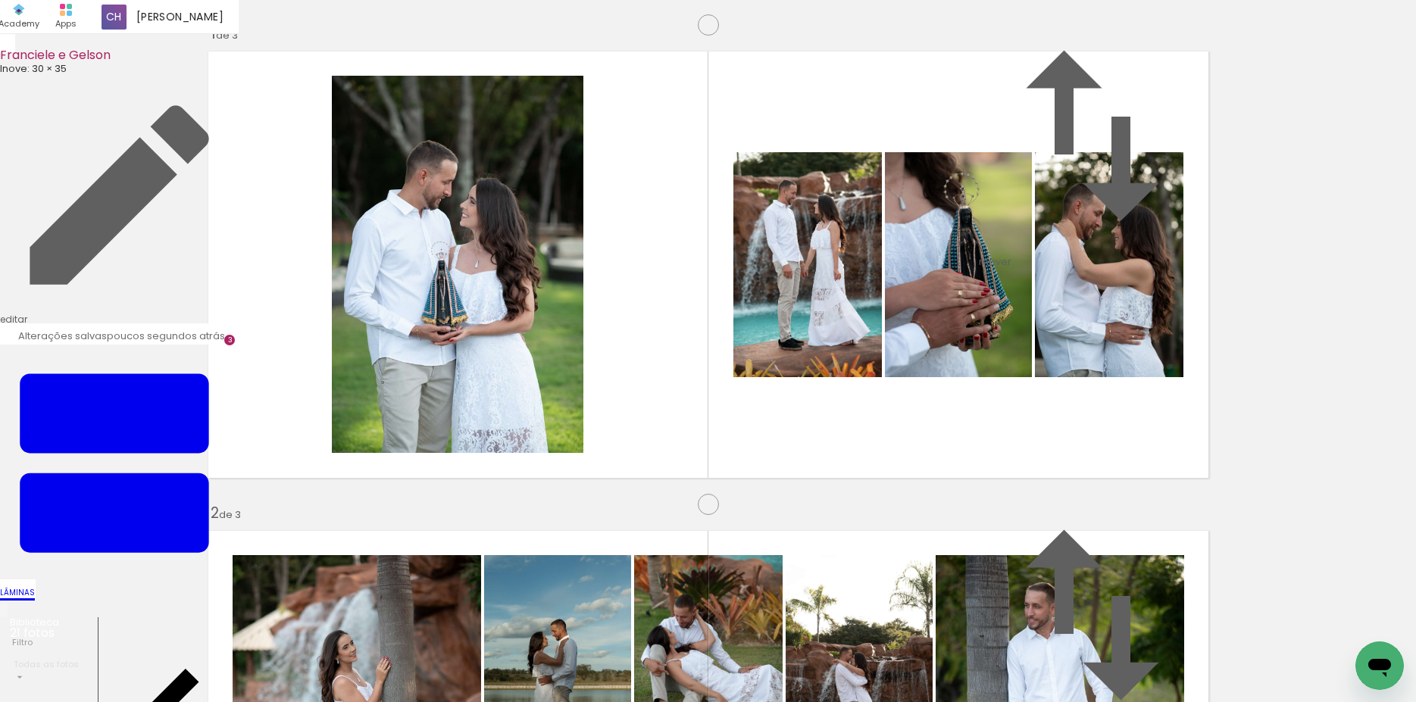
click at [579, 350] on quentale-workspace at bounding box center [708, 351] width 1416 height 702
drag, startPoint x: 1357, startPoint y: 640, endPoint x: 897, endPoint y: 368, distance: 534.2
click at [897, 368] on quentale-workspace at bounding box center [708, 351] width 1416 height 702
drag, startPoint x: 611, startPoint y: 629, endPoint x: 814, endPoint y: 382, distance: 320.2
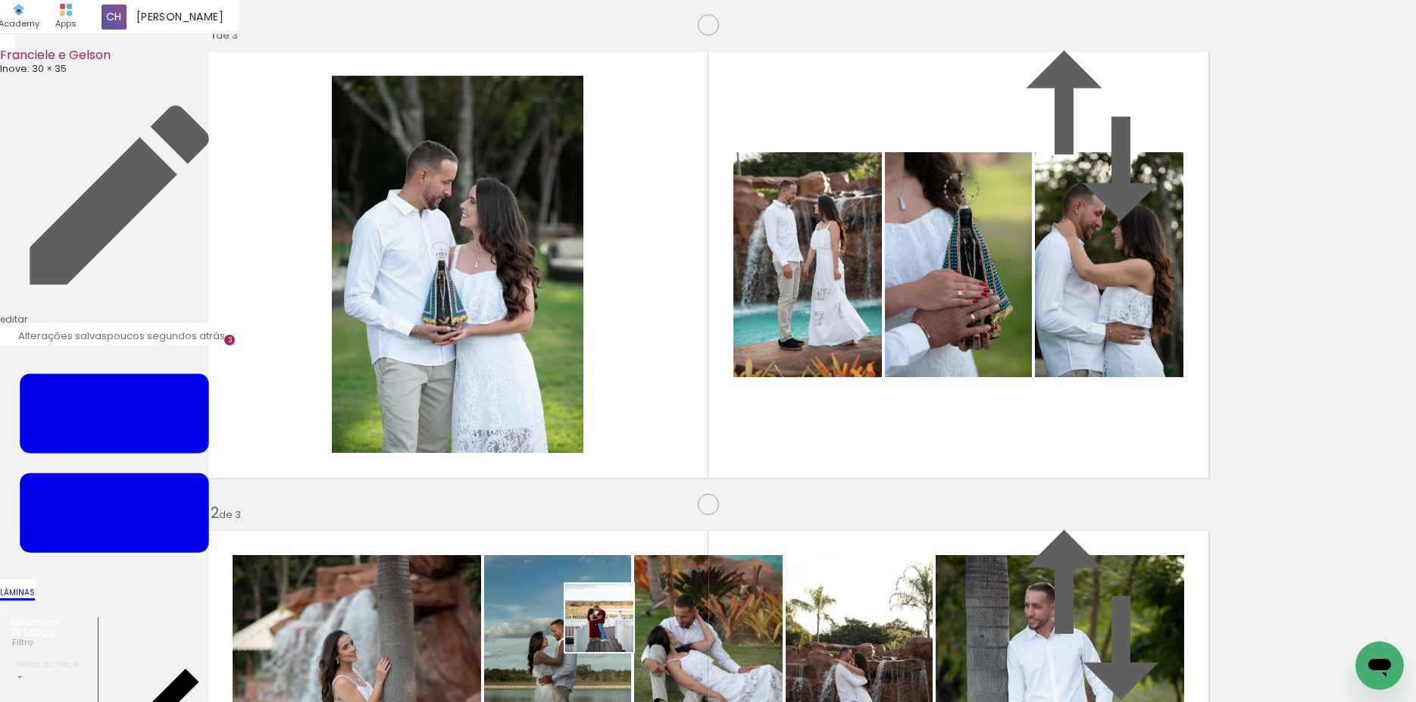
click at [814, 382] on quentale-workspace at bounding box center [708, 351] width 1416 height 702
drag, startPoint x: 404, startPoint y: 647, endPoint x: 874, endPoint y: 398, distance: 531.7
click at [874, 398] on quentale-workspace at bounding box center [708, 351] width 1416 height 702
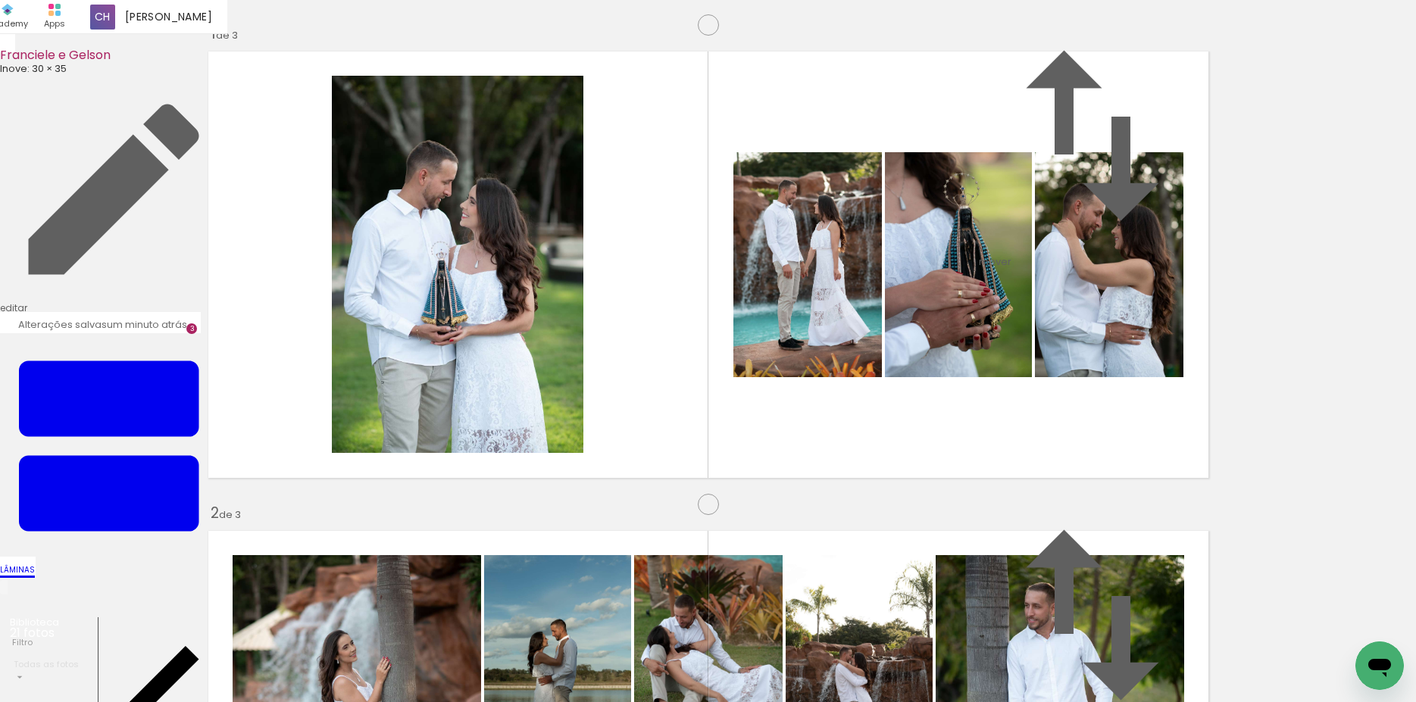
drag, startPoint x: 517, startPoint y: 275, endPoint x: 500, endPoint y: 433, distance: 159.3
click at [0, 0] on slot at bounding box center [0, 0] width 0 height 0
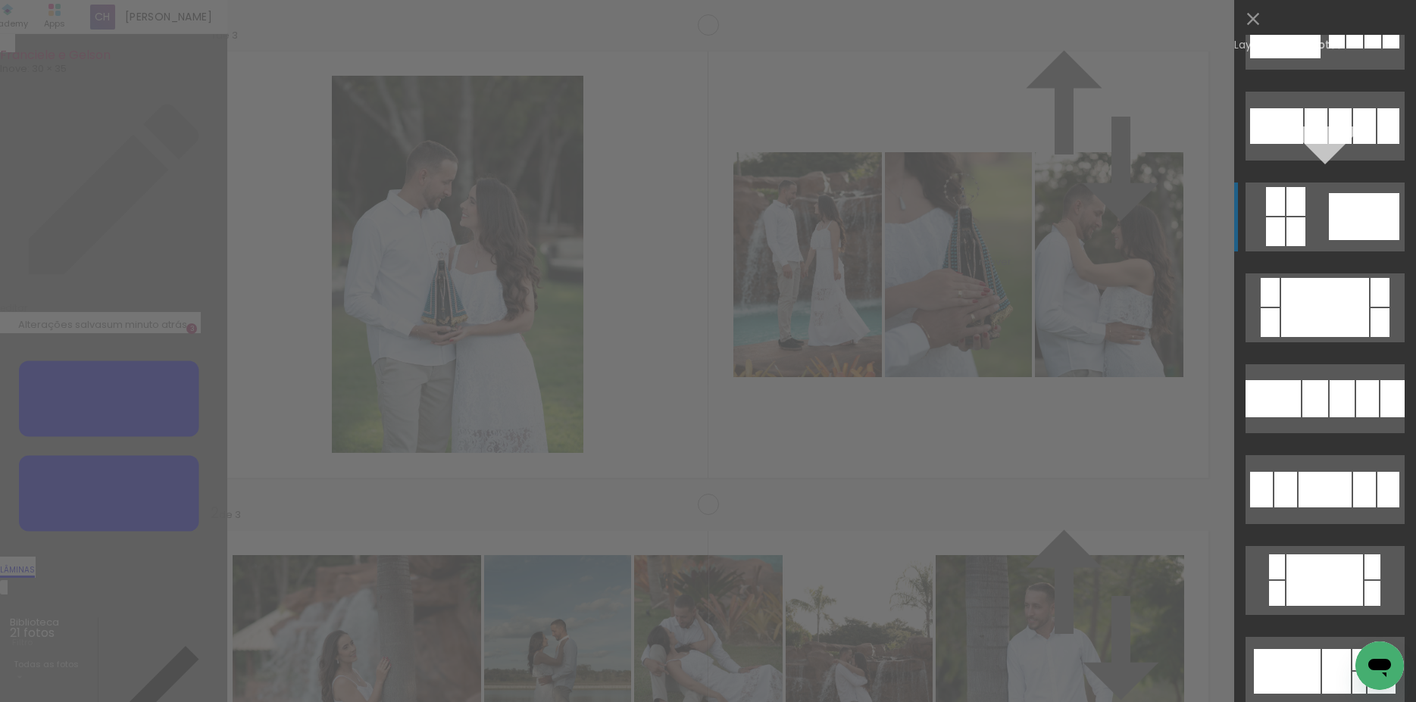
scroll to position [1254, 0]
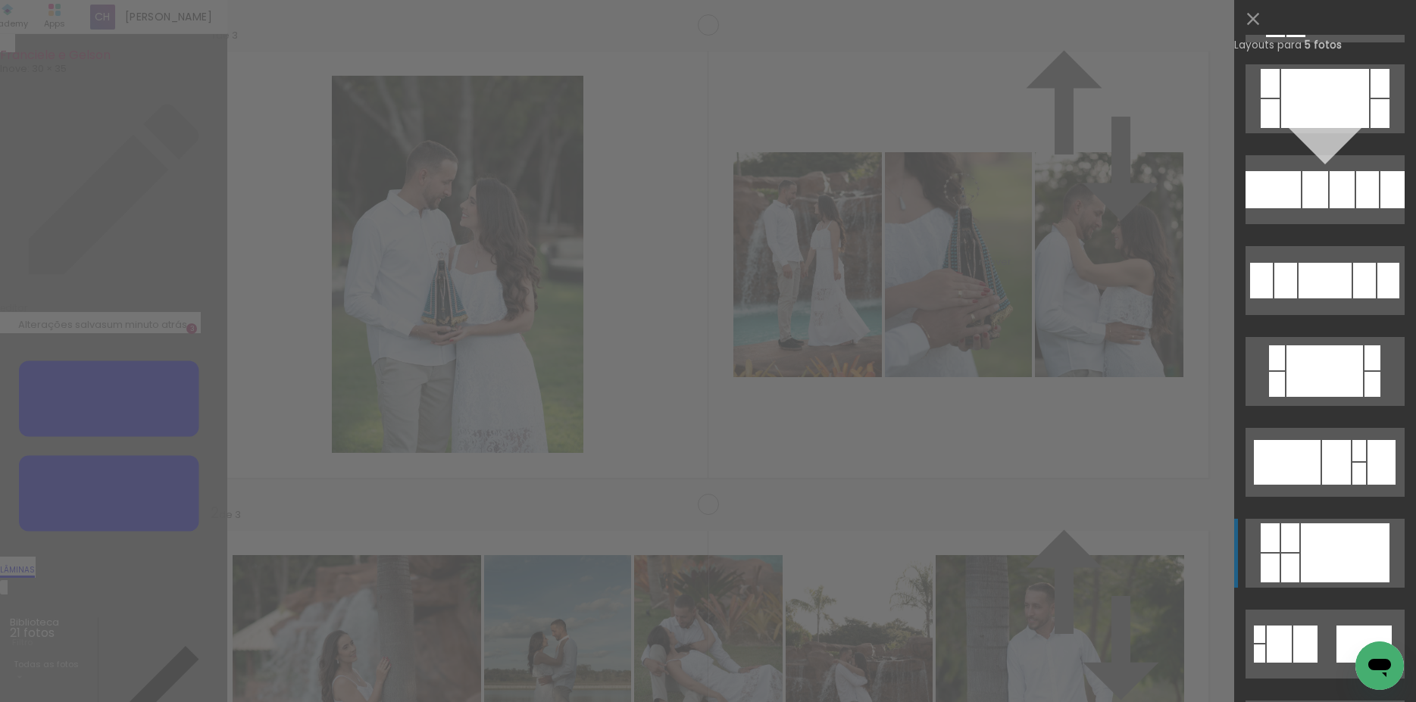
click at [1322, 541] on div at bounding box center [1345, 552] width 89 height 59
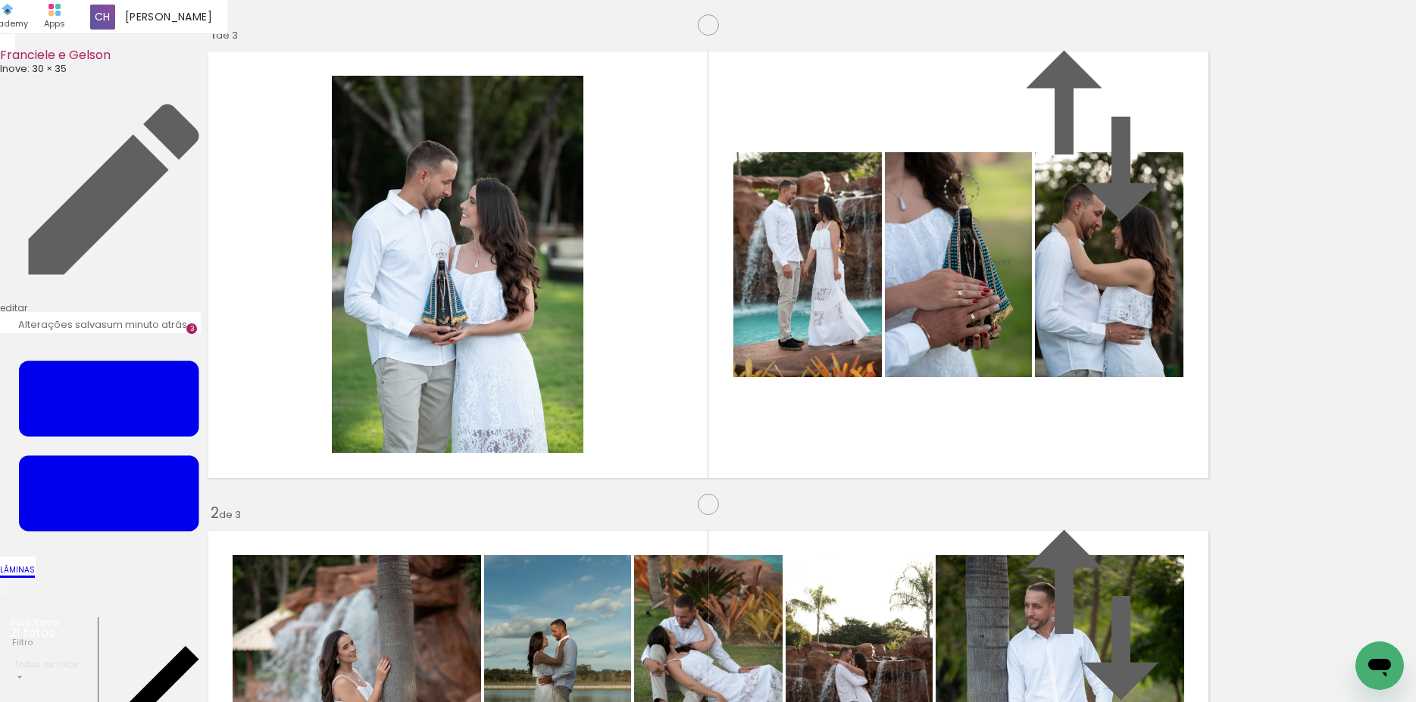
drag, startPoint x: 1042, startPoint y: 451, endPoint x: 1052, endPoint y: 241, distance: 210.1
click at [0, 0] on slot at bounding box center [0, 0] width 0 height 0
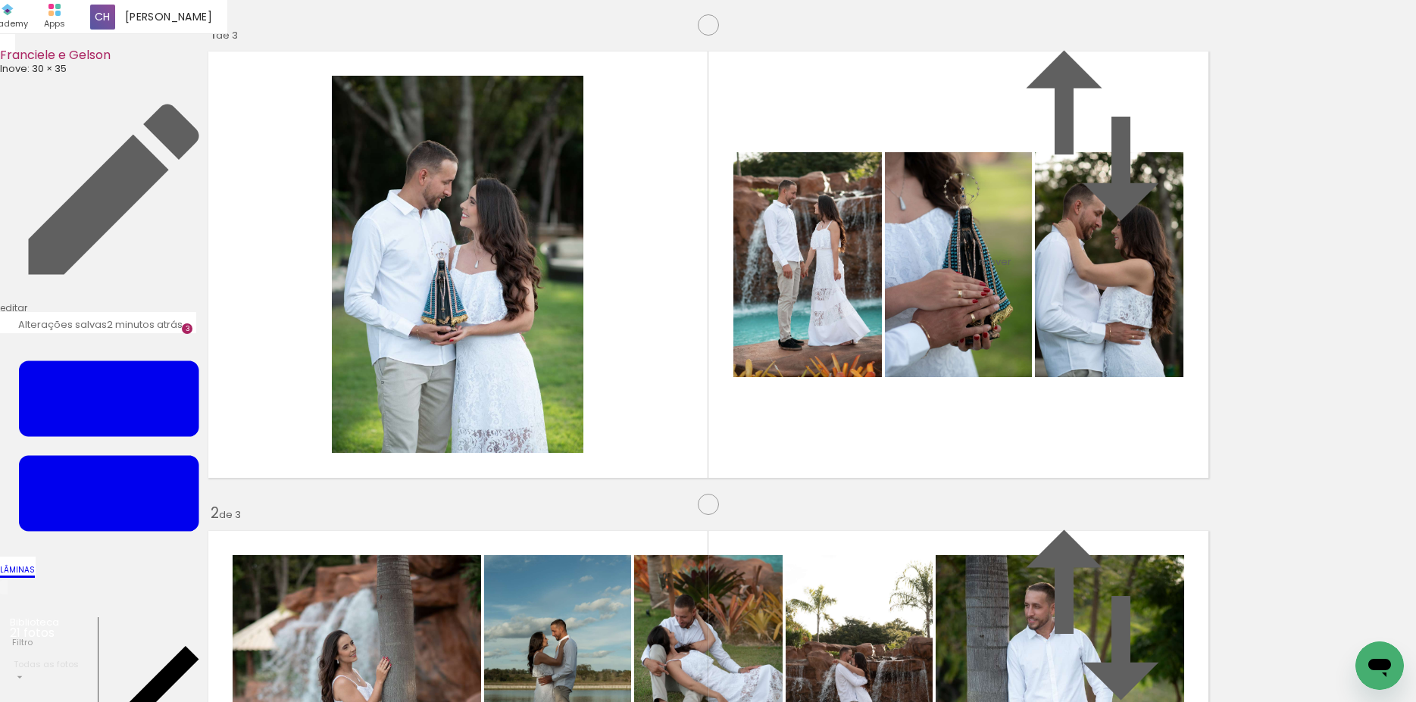
drag, startPoint x: 938, startPoint y: 458, endPoint x: 1064, endPoint y: 235, distance: 256.1
click at [0, 0] on slot at bounding box center [0, 0] width 0 height 0
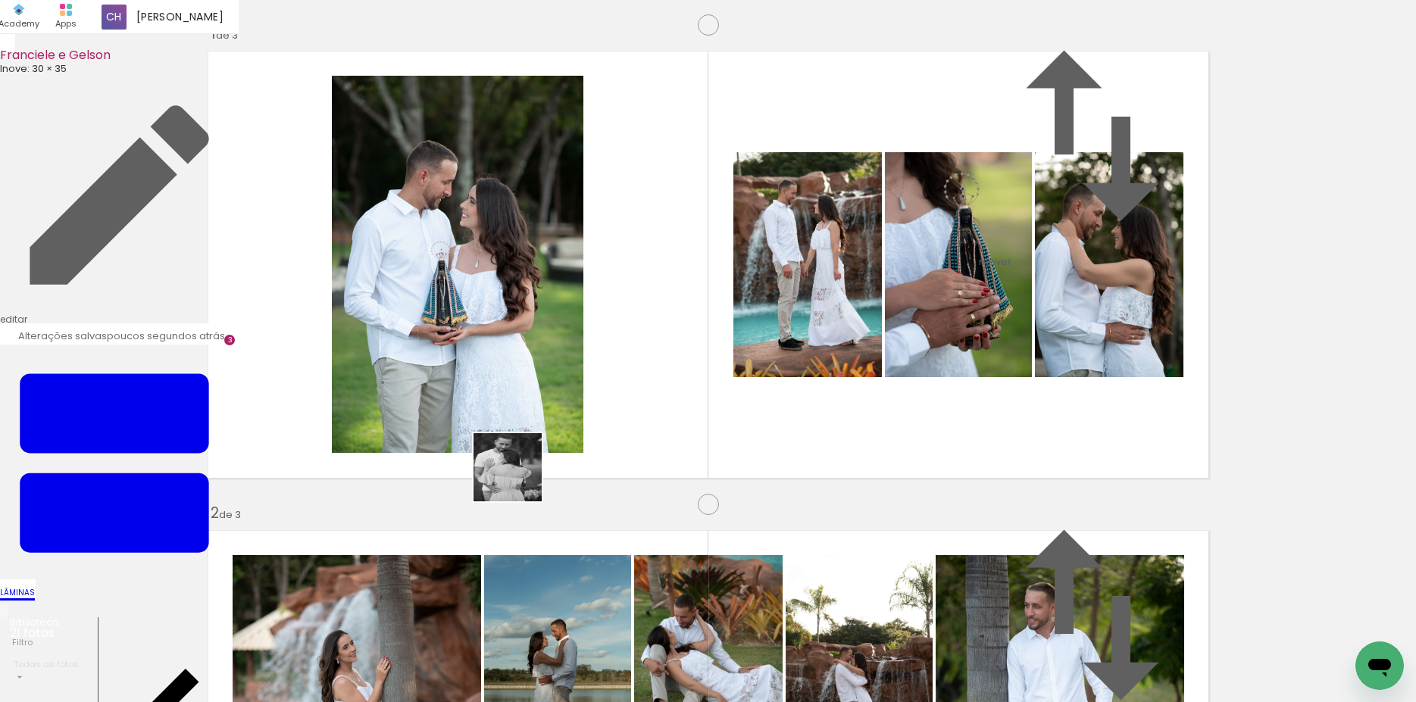
drag, startPoint x: 672, startPoint y: 661, endPoint x: 386, endPoint y: 386, distance: 397.5
click at [386, 386] on quentale-workspace at bounding box center [708, 351] width 1416 height 702
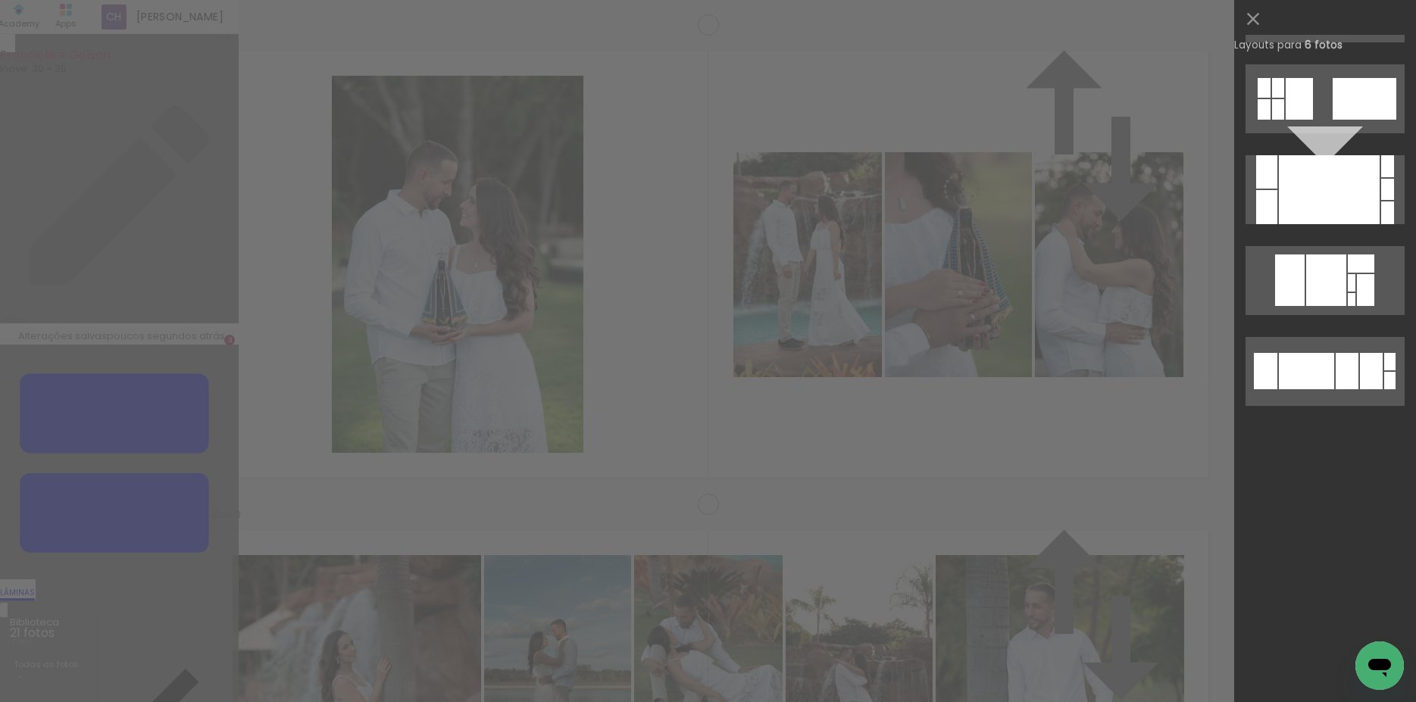
scroll to position [0, 0]
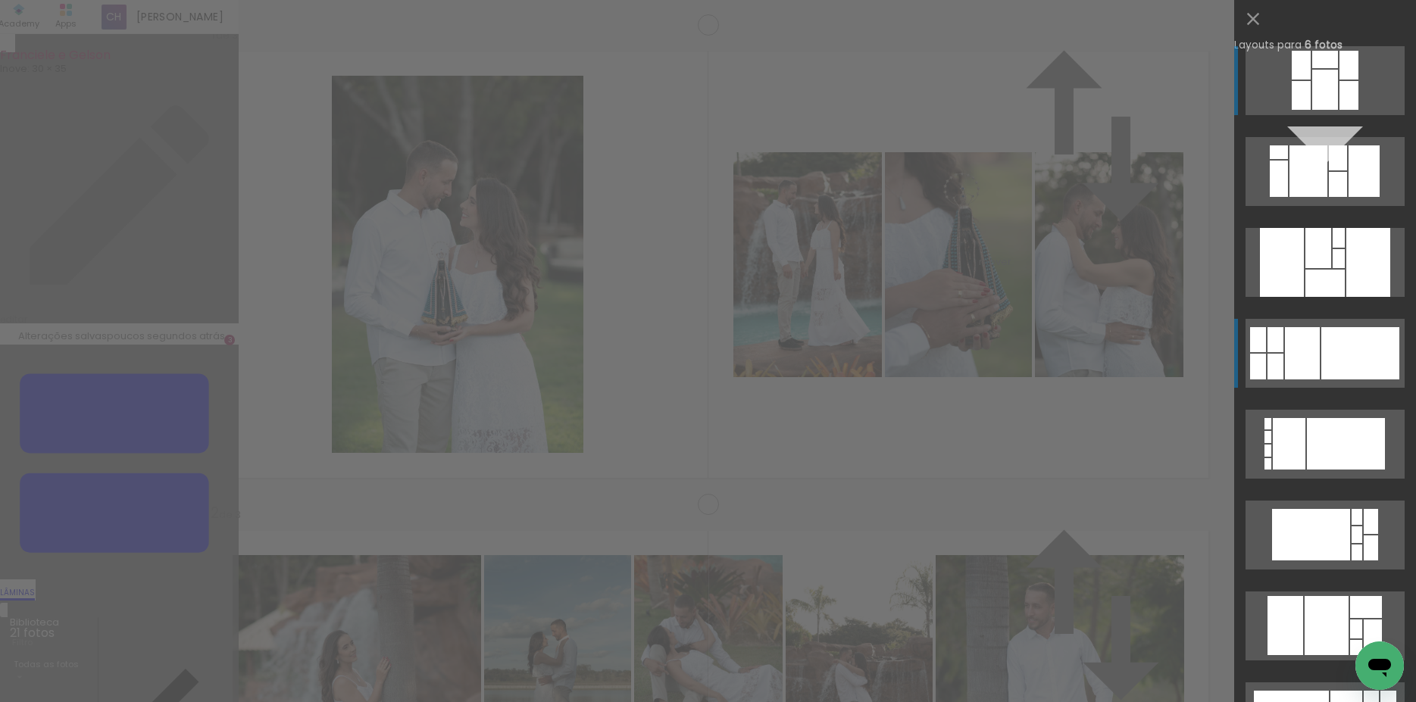
click at [1313, 347] on div at bounding box center [1302, 353] width 35 height 52
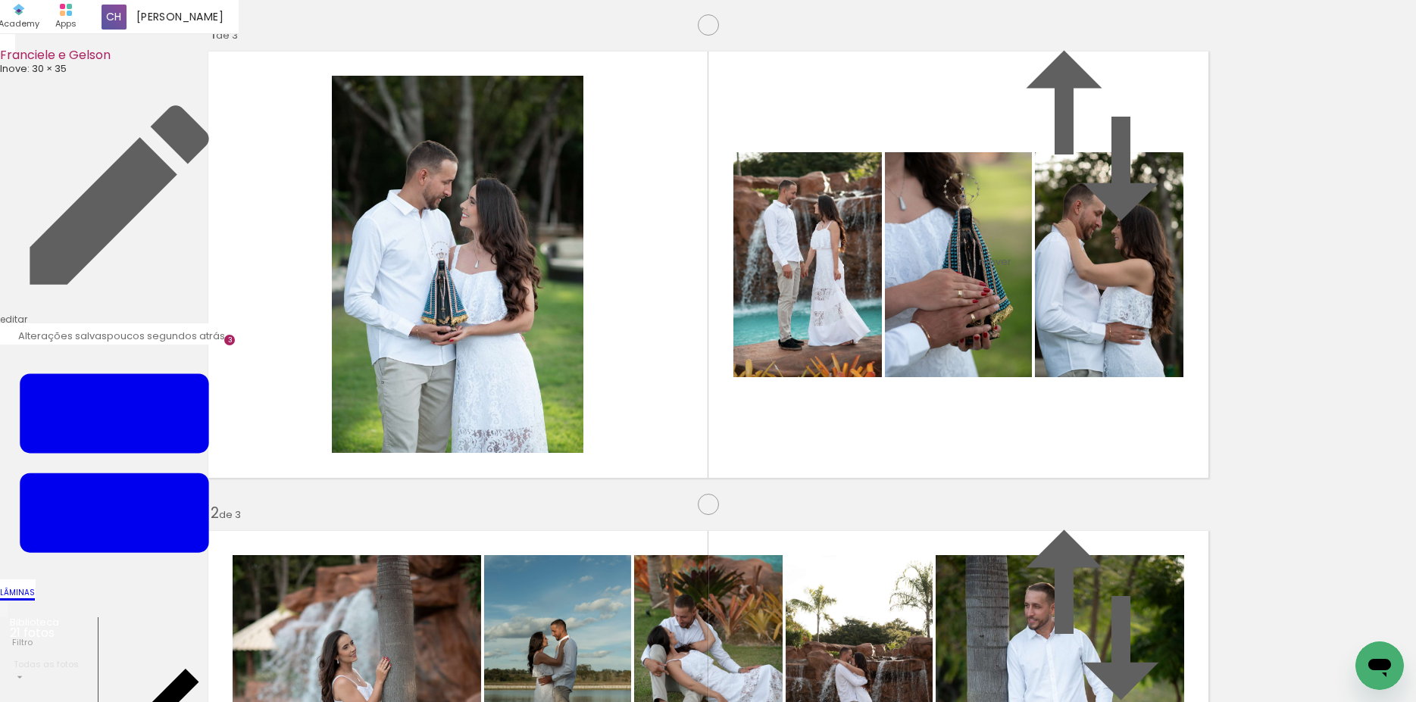
drag, startPoint x: 1017, startPoint y: 458, endPoint x: 795, endPoint y: 340, distance: 251.1
click at [0, 0] on slot at bounding box center [0, 0] width 0 height 0
drag, startPoint x: 1121, startPoint y: 296, endPoint x: 1117, endPoint y: 464, distance: 167.4
click at [0, 0] on slot at bounding box center [0, 0] width 0 height 0
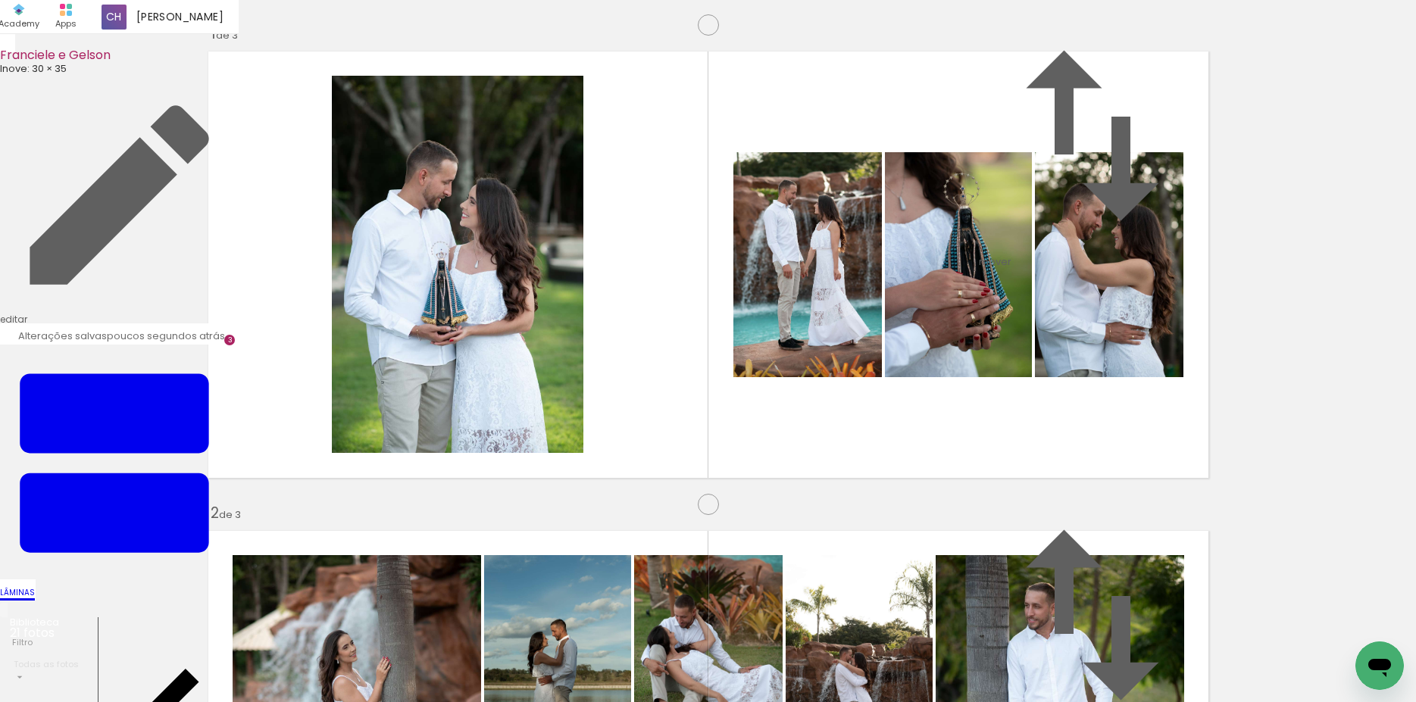
type paper-slider "115"
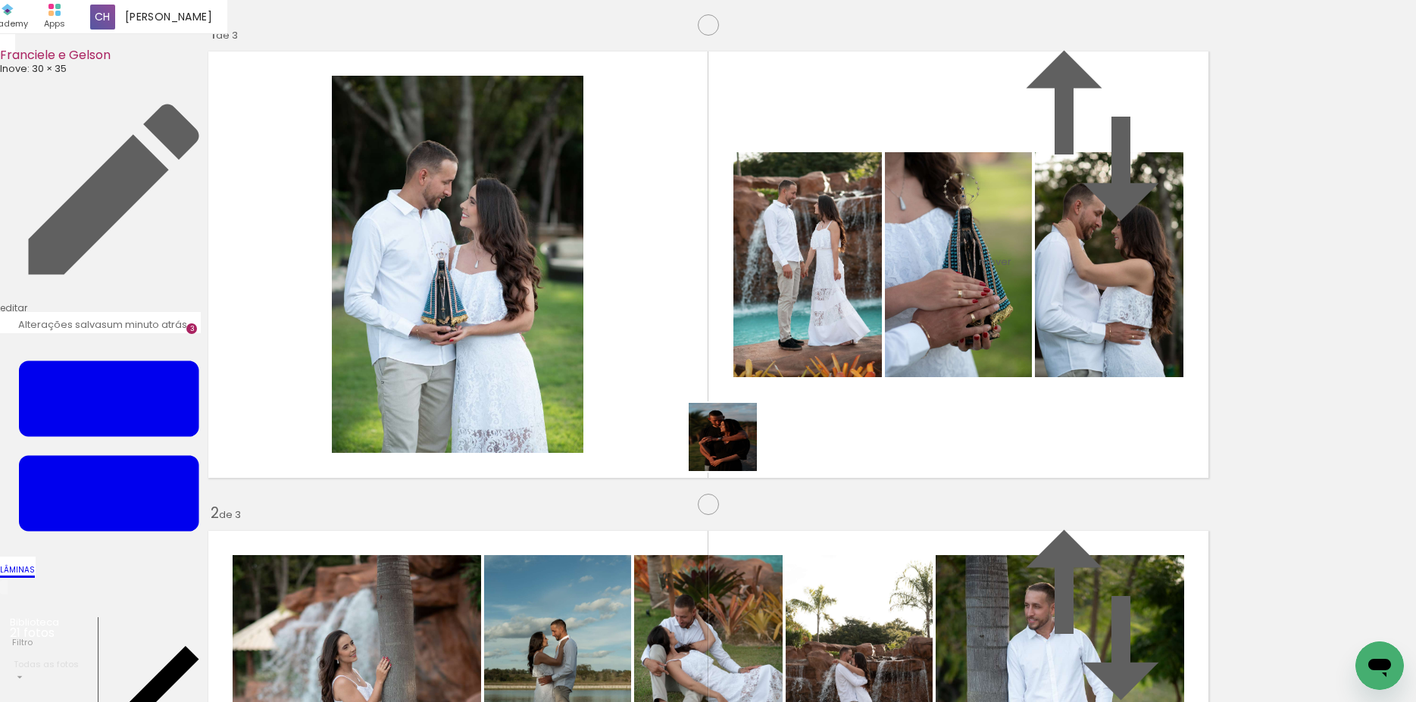
drag, startPoint x: 734, startPoint y: 448, endPoint x: 916, endPoint y: 543, distance: 205.0
click at [485, 321] on quentale-workspace at bounding box center [708, 351] width 1416 height 702
drag, startPoint x: 1127, startPoint y: 629, endPoint x: 564, endPoint y: 342, distance: 632.8
click at [564, 342] on quentale-workspace at bounding box center [708, 351] width 1416 height 702
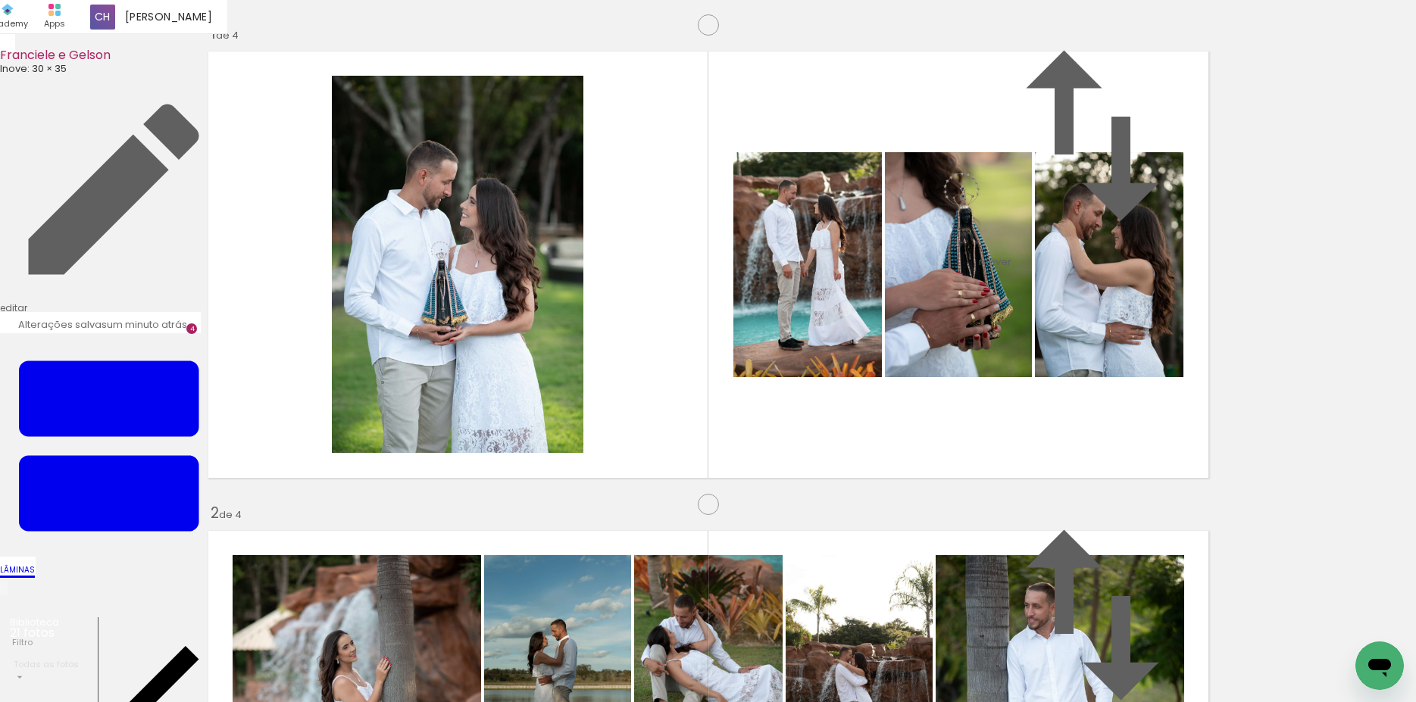
drag, startPoint x: 406, startPoint y: 655, endPoint x: 461, endPoint y: 575, distance: 97.1
click at [458, 383] on quentale-workspace at bounding box center [708, 351] width 1416 height 702
drag, startPoint x: 483, startPoint y: 661, endPoint x: 805, endPoint y: 436, distance: 393.4
click at [798, 441] on quentale-workspace at bounding box center [708, 351] width 1416 height 702
